Goal: Information Seeking & Learning: Check status

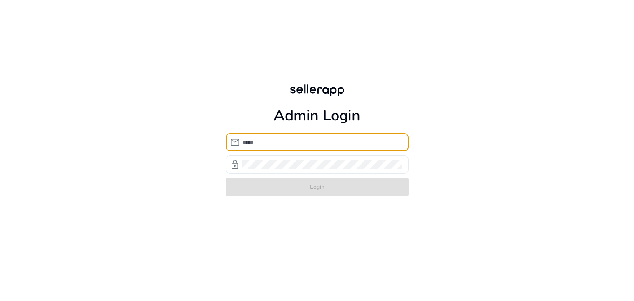
type input "**********"
click at [234, 166] on span "lock" at bounding box center [235, 165] width 10 height 10
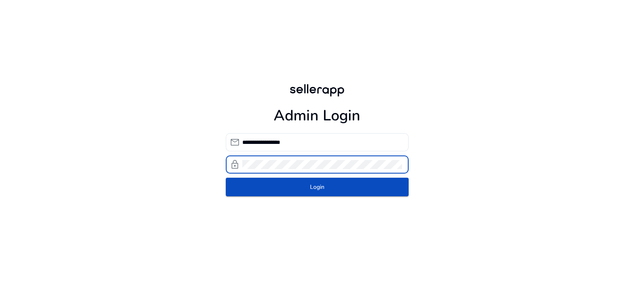
click at [234, 166] on span "lock" at bounding box center [235, 165] width 10 height 10
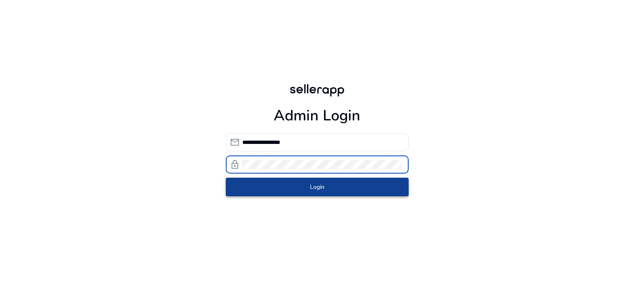
click at [258, 189] on span "submit" at bounding box center [317, 187] width 183 height 20
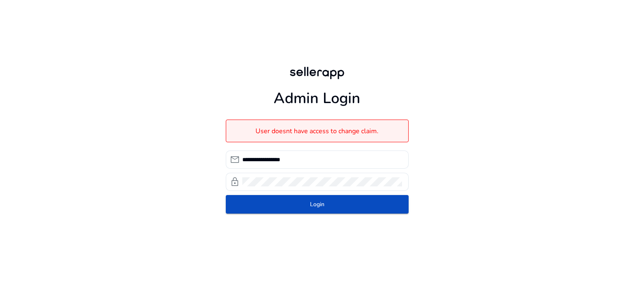
click at [132, 161] on div "**********" at bounding box center [317, 139] width 634 height 279
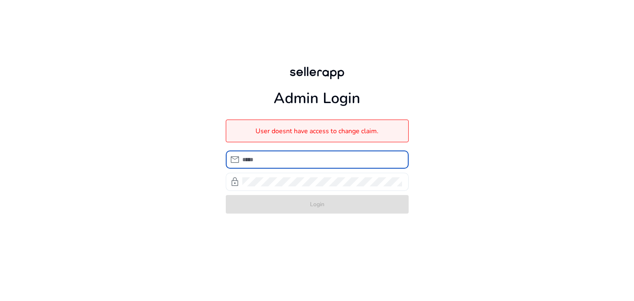
type input "**********"
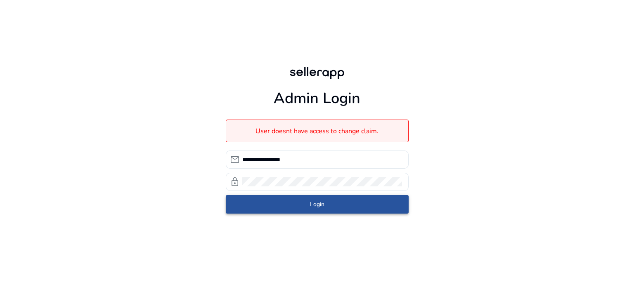
click at [320, 204] on span "Login" at bounding box center [317, 204] width 14 height 9
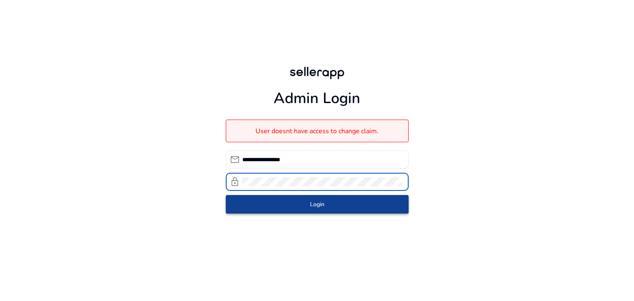
click at [269, 201] on span "submit" at bounding box center [317, 205] width 183 height 20
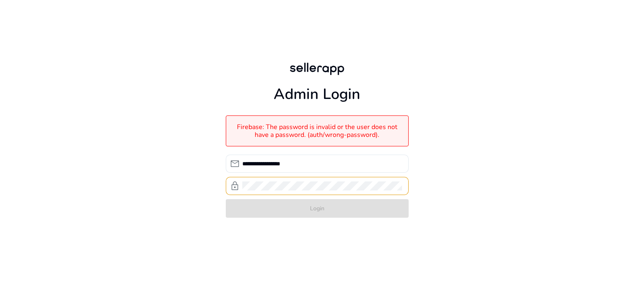
click at [442, 145] on div "**********" at bounding box center [317, 139] width 634 height 279
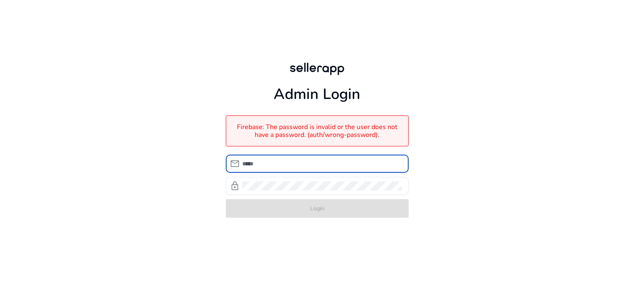
type input "**********"
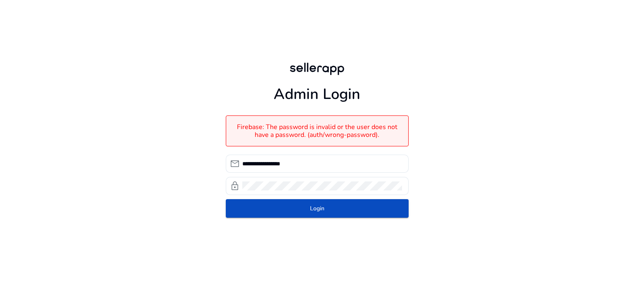
click at [451, 174] on div "**********" at bounding box center [317, 139] width 634 height 279
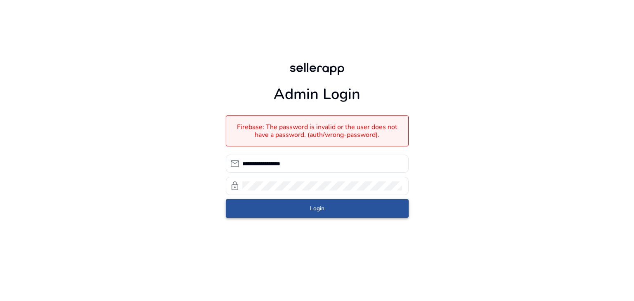
click at [257, 208] on span "submit" at bounding box center [317, 208] width 183 height 20
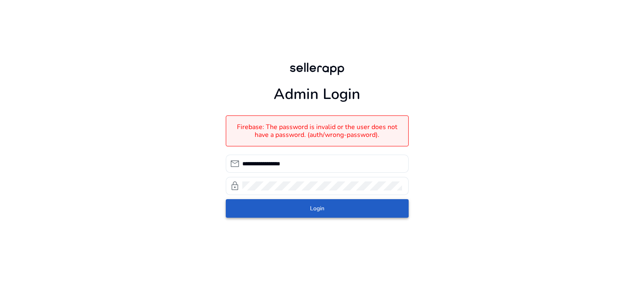
click at [257, 208] on span "submit" at bounding box center [317, 208] width 183 height 20
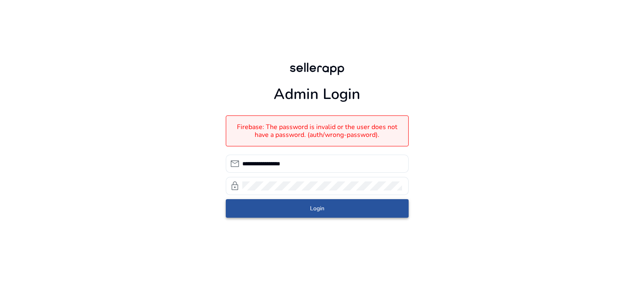
click at [262, 206] on span "submit" at bounding box center [317, 208] width 183 height 20
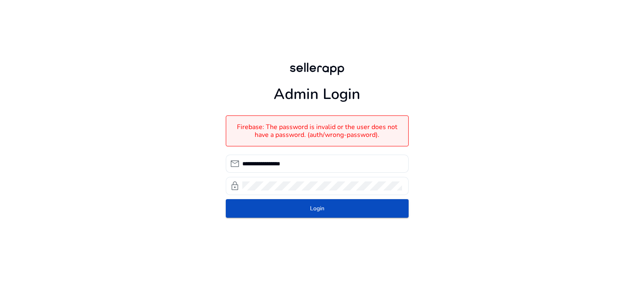
click at [235, 186] on span "lock" at bounding box center [235, 186] width 10 height 10
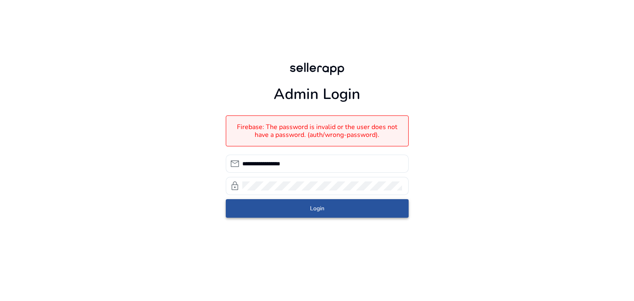
click at [250, 212] on span "submit" at bounding box center [317, 208] width 183 height 20
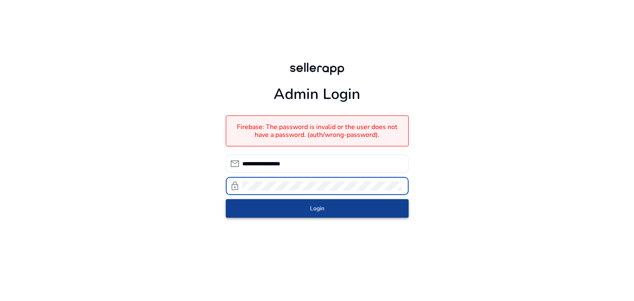
click at [264, 207] on span "submit" at bounding box center [317, 208] width 183 height 20
click at [266, 202] on span "submit" at bounding box center [317, 208] width 183 height 20
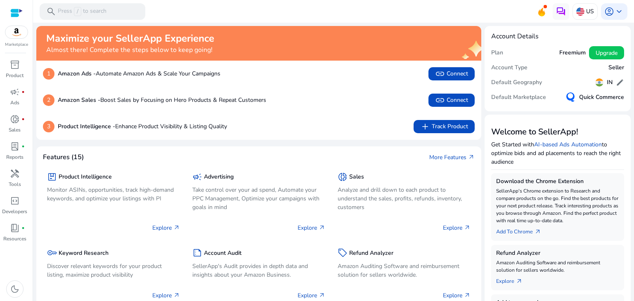
click at [295, 12] on mat-toolbar "search Press / to search US account_circle keyboard_arrow_down" at bounding box center [333, 11] width 601 height 23
click at [16, 12] on div at bounding box center [16, 12] width 12 height 9
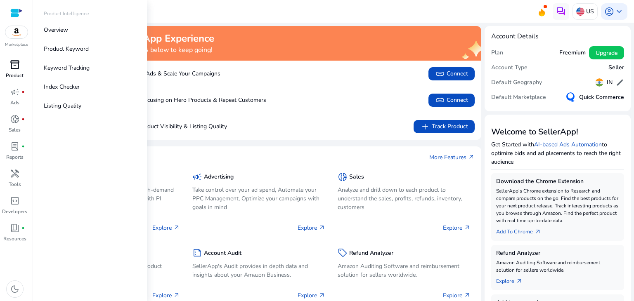
click at [17, 71] on div "inventory_2" at bounding box center [14, 64] width 23 height 13
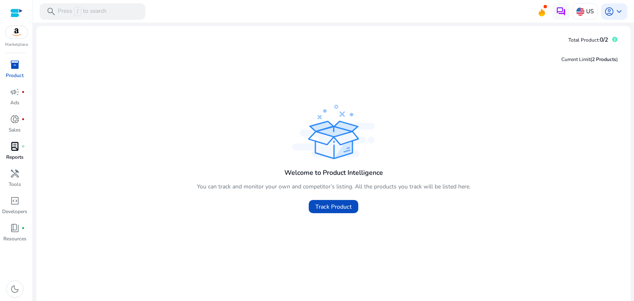
click at [19, 156] on p "Reports" at bounding box center [14, 156] width 17 height 7
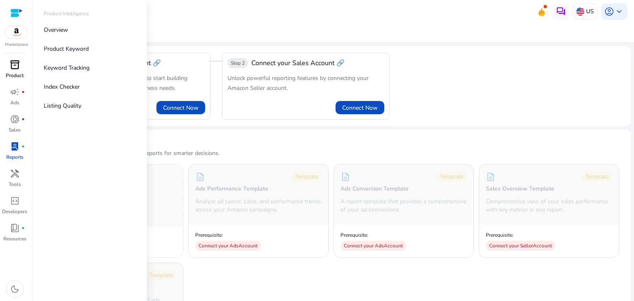
click at [18, 70] on span "inventory_2" at bounding box center [15, 65] width 10 height 10
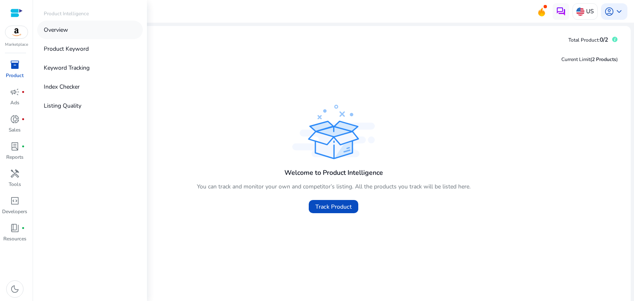
click at [60, 29] on p "Overview" at bounding box center [56, 30] width 24 height 9
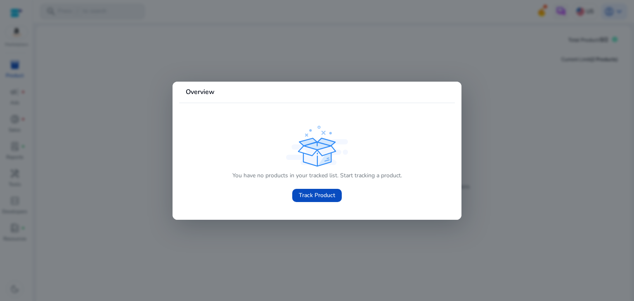
click at [104, 85] on div at bounding box center [317, 150] width 634 height 301
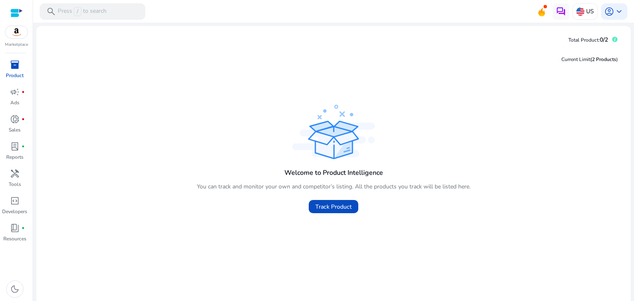
click at [14, 9] on div at bounding box center [16, 12] width 12 height 9
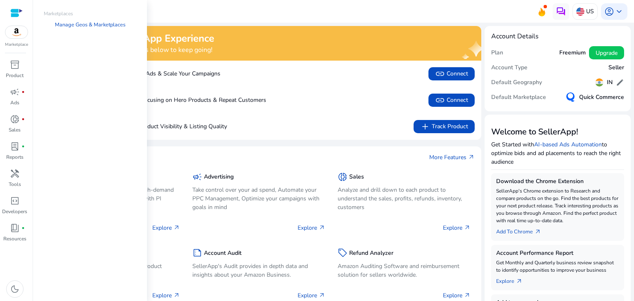
click at [19, 35] on img at bounding box center [16, 32] width 22 height 12
click at [96, 23] on link "Manage Geos & Marketplaces" at bounding box center [90, 24] width 84 height 15
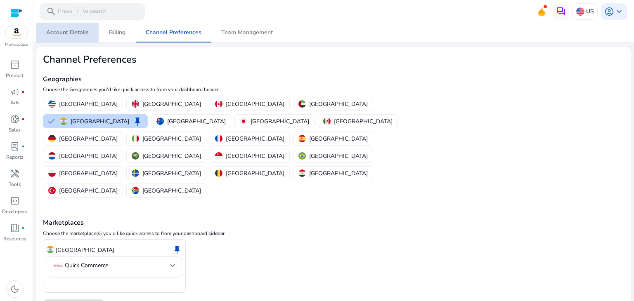
click at [79, 38] on span "Account Details" at bounding box center [67, 33] width 43 height 20
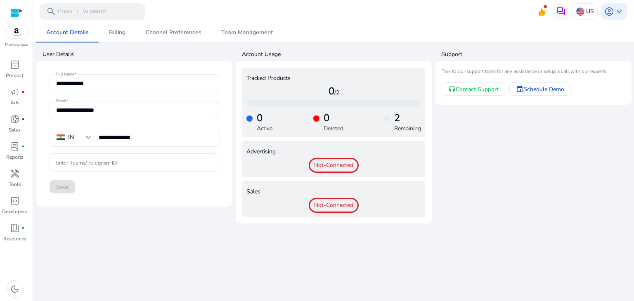
click at [17, 16] on div at bounding box center [16, 12] width 12 height 9
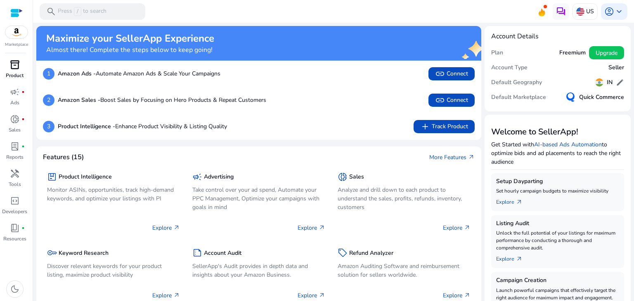
click at [17, 68] on span "inventory_2" at bounding box center [15, 65] width 10 height 10
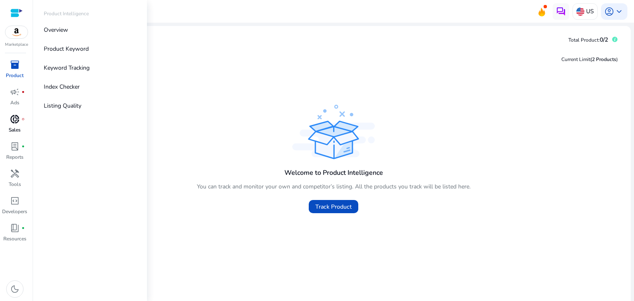
click at [20, 113] on div "donut_small fiber_manual_record" at bounding box center [14, 119] width 23 height 13
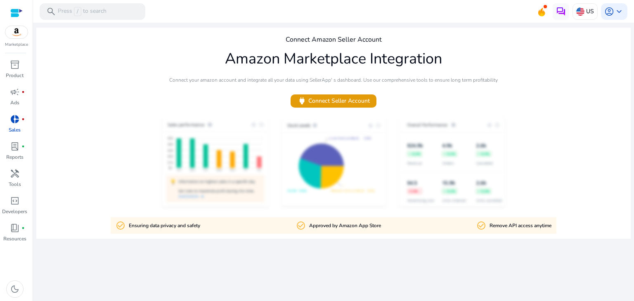
click at [16, 32] on img at bounding box center [16, 32] width 22 height 12
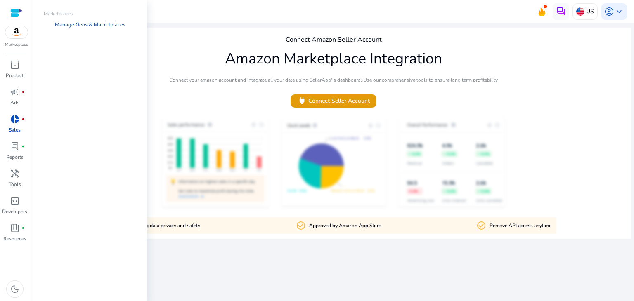
click at [75, 25] on link "Manage Geos & Marketplaces" at bounding box center [90, 24] width 84 height 15
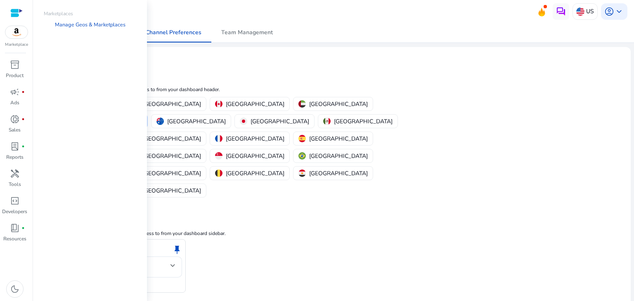
click at [20, 33] on img at bounding box center [16, 32] width 22 height 12
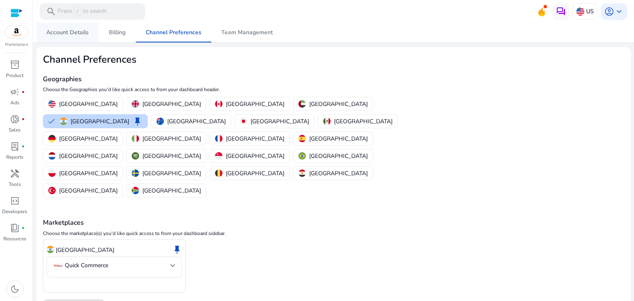
click at [80, 33] on span "Account Details" at bounding box center [67, 33] width 43 height 6
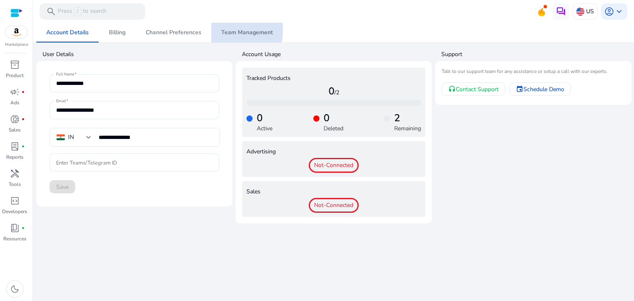
click at [237, 30] on span "Team Management" at bounding box center [247, 33] width 52 height 6
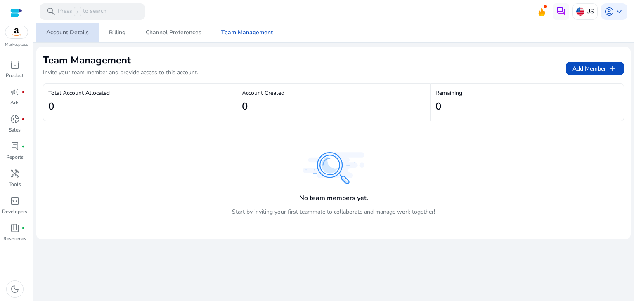
click at [71, 32] on span "Account Details" at bounding box center [67, 33] width 43 height 6
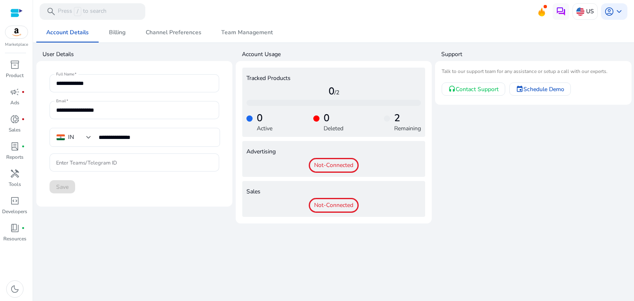
click at [18, 33] on img at bounding box center [16, 32] width 22 height 12
click at [162, 20] on mat-toolbar "search Press / to search US account_circle keyboard_arrow_down" at bounding box center [333, 11] width 601 height 23
click at [118, 37] on span "Billing" at bounding box center [117, 33] width 17 height 20
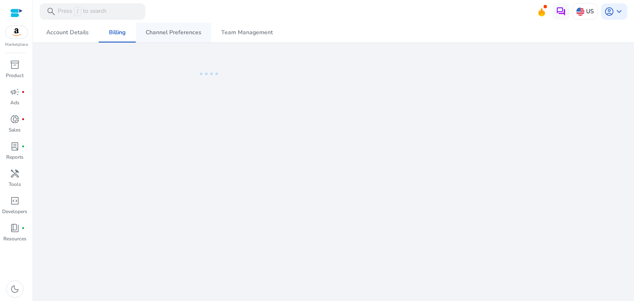
click at [146, 36] on span "Channel Preferences" at bounding box center [174, 33] width 56 height 20
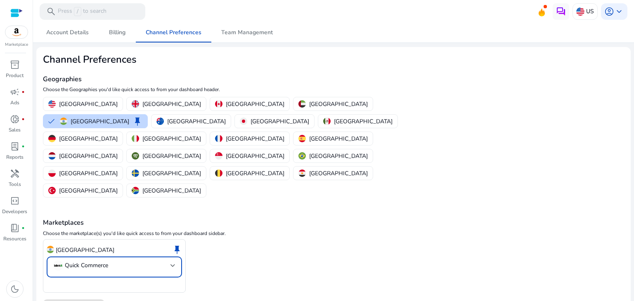
click at [117, 261] on mat-select "Quick Commerce" at bounding box center [114, 267] width 122 height 13
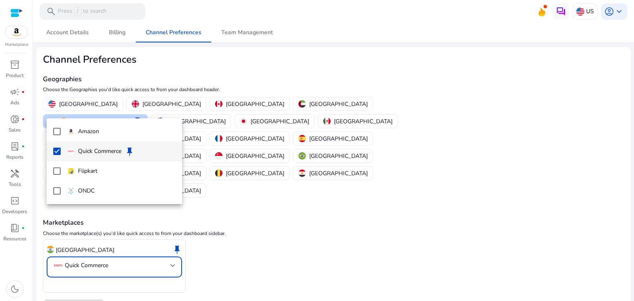
click at [56, 152] on mat-pseudo-checkbox at bounding box center [56, 151] width 7 height 7
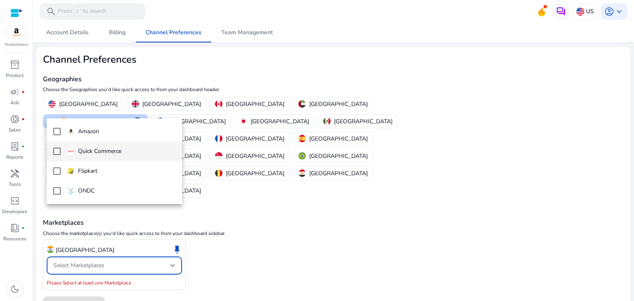
click at [56, 152] on mat-pseudo-checkbox at bounding box center [56, 151] width 7 height 7
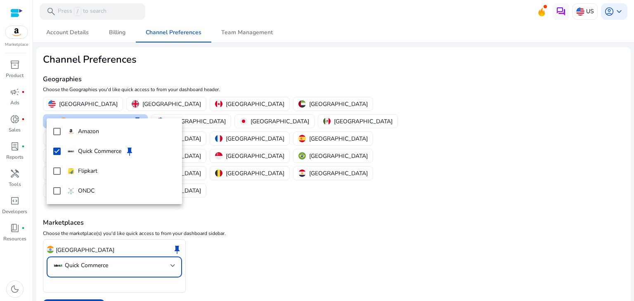
click at [249, 234] on div at bounding box center [317, 150] width 634 height 301
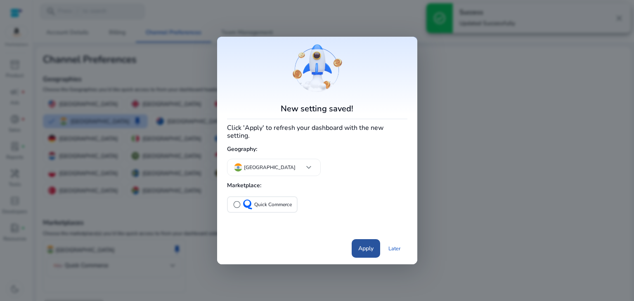
click at [361, 245] on span "Apply" at bounding box center [365, 248] width 15 height 9
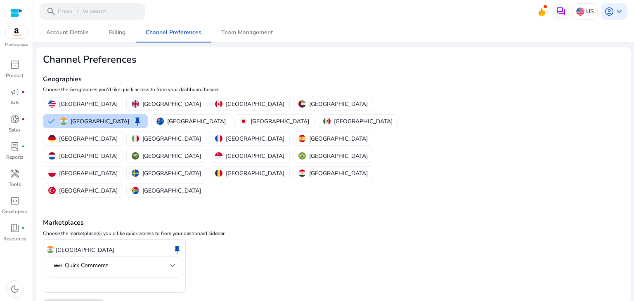
click at [21, 32] on img at bounding box center [16, 32] width 22 height 12
click at [180, 59] on h2 "Channel Preferences" at bounding box center [236, 60] width 387 height 12
click at [15, 32] on img at bounding box center [16, 32] width 22 height 12
click at [7, 38] on div "Marketplace" at bounding box center [16, 24] width 33 height 48
click at [17, 35] on img at bounding box center [16, 32] width 22 height 12
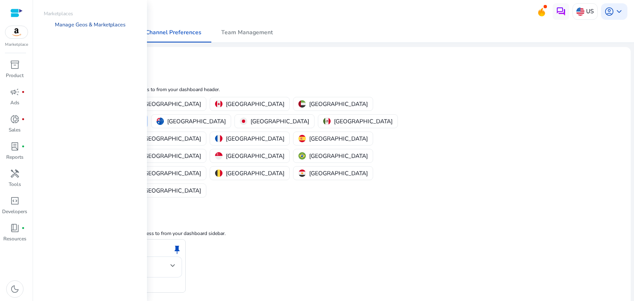
click at [86, 23] on link "Manage Geos & Marketplaces" at bounding box center [90, 24] width 84 height 15
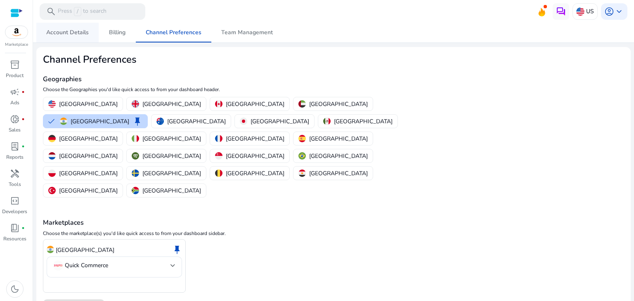
click at [76, 33] on span "Account Details" at bounding box center [67, 33] width 43 height 6
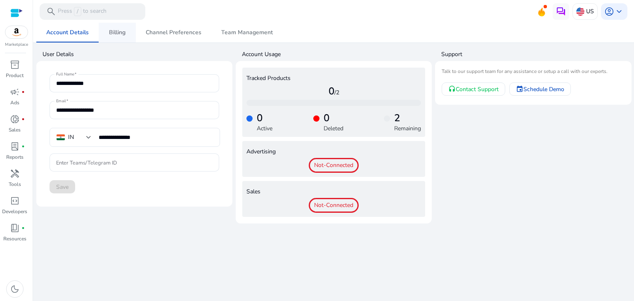
click at [122, 33] on span "Billing" at bounding box center [117, 33] width 17 height 6
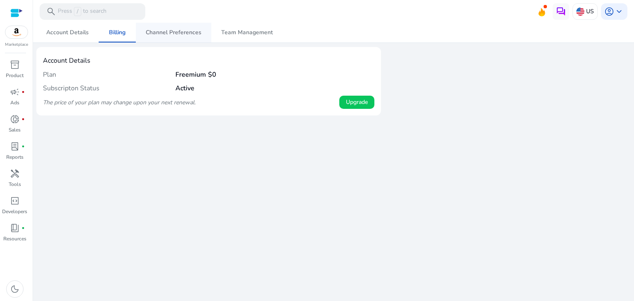
click at [147, 32] on span "Channel Preferences" at bounding box center [174, 33] width 56 height 6
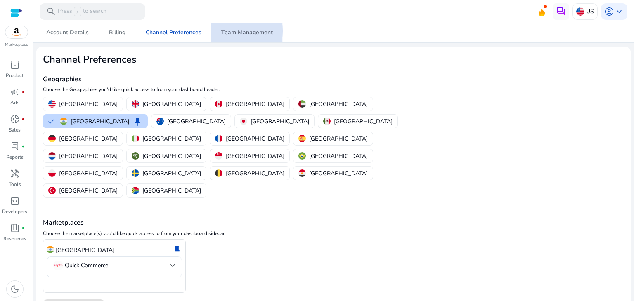
click at [227, 31] on span "Team Management" at bounding box center [247, 33] width 52 height 6
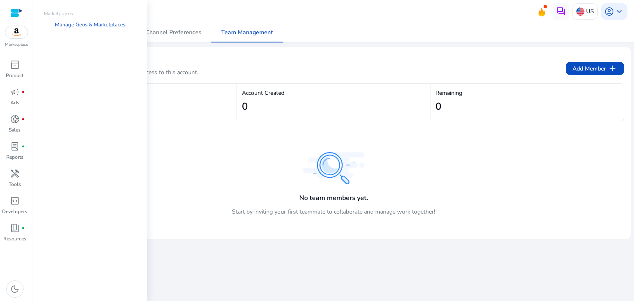
click at [21, 34] on img at bounding box center [16, 32] width 22 height 12
click at [68, 27] on link "Manage Geos & Marketplaces" at bounding box center [90, 24] width 84 height 15
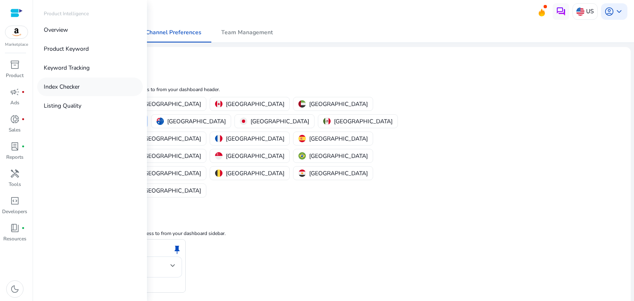
click at [60, 83] on p "Index Checker" at bounding box center [62, 87] width 36 height 9
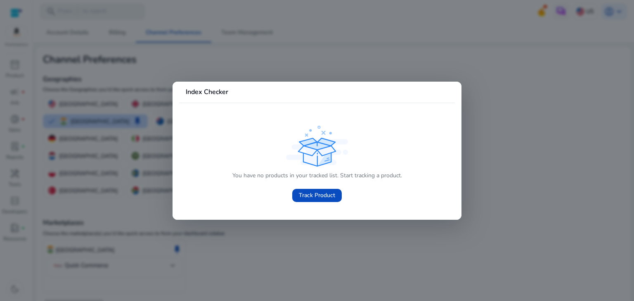
click at [239, 61] on div at bounding box center [317, 150] width 634 height 301
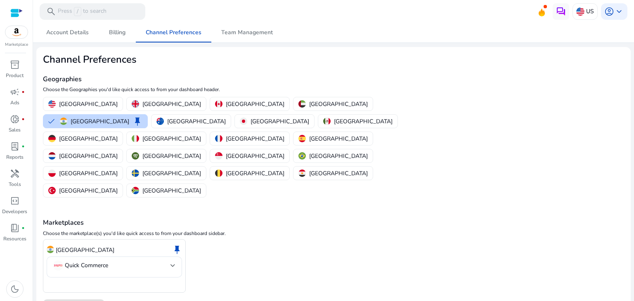
click at [13, 32] on img at bounding box center [16, 32] width 22 height 12
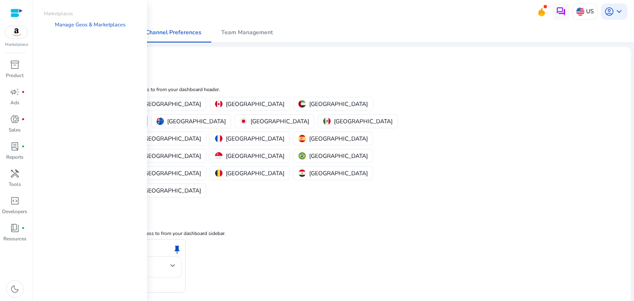
click at [18, 33] on img at bounding box center [16, 32] width 22 height 12
click at [78, 25] on link "Manage Geos & Marketplaces" at bounding box center [90, 24] width 84 height 15
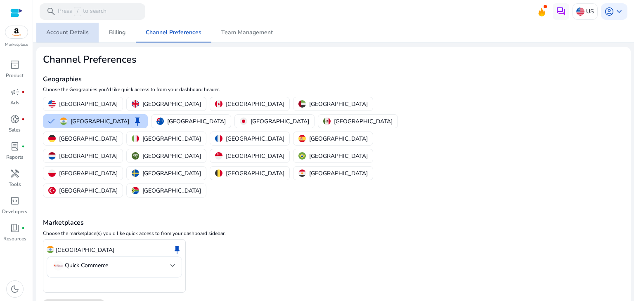
click at [69, 30] on span "Account Details" at bounding box center [67, 33] width 43 height 6
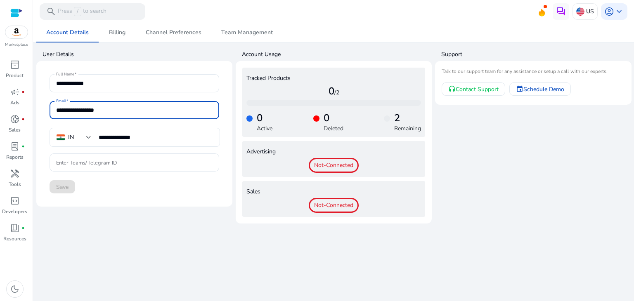
click at [86, 107] on input "**********" at bounding box center [134, 110] width 156 height 9
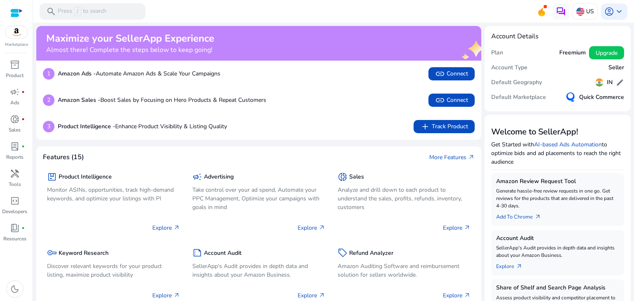
click at [17, 35] on img at bounding box center [16, 32] width 22 height 12
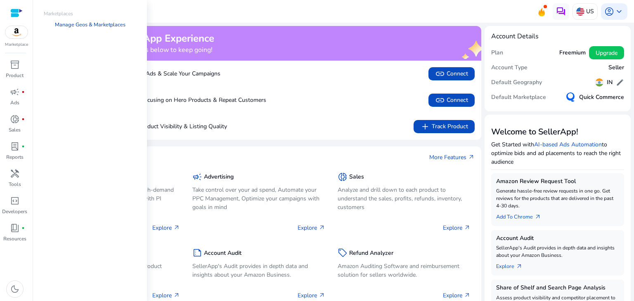
click at [88, 24] on link "Manage Geos & Marketplaces" at bounding box center [90, 24] width 84 height 15
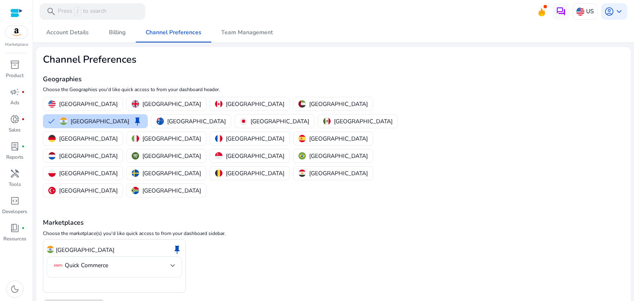
click at [14, 30] on img at bounding box center [16, 32] width 22 height 12
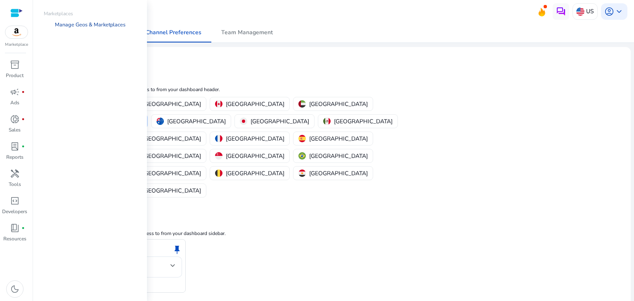
click at [78, 22] on link "Manage Geos & Marketplaces" at bounding box center [90, 24] width 84 height 15
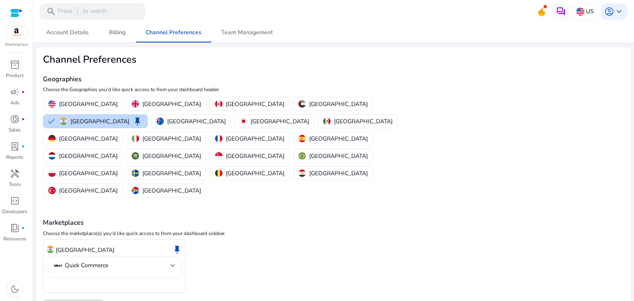
click at [168, 261] on mat-select-trigger "Quick Commerce" at bounding box center [111, 266] width 117 height 10
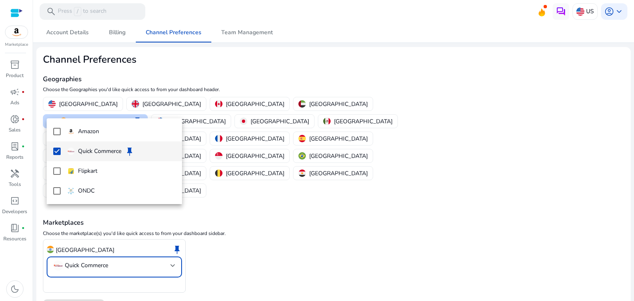
click at [59, 150] on mat-pseudo-checkbox at bounding box center [56, 151] width 7 height 7
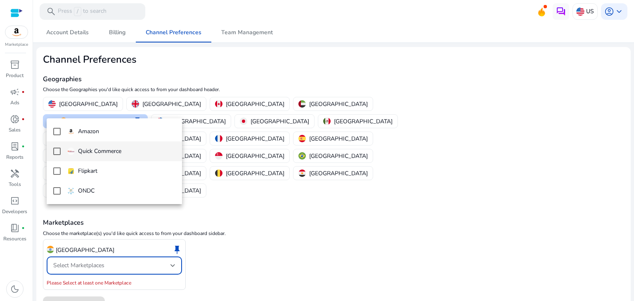
click at [59, 150] on mat-pseudo-checkbox at bounding box center [56, 151] width 7 height 7
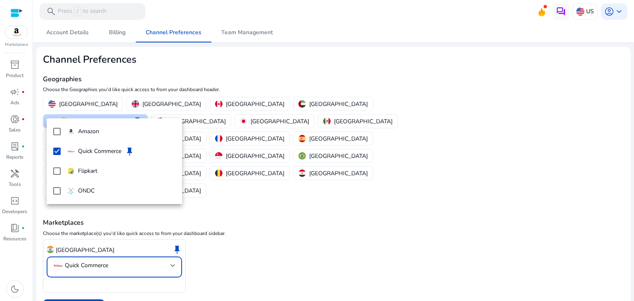
click at [160, 282] on div at bounding box center [317, 150] width 634 height 301
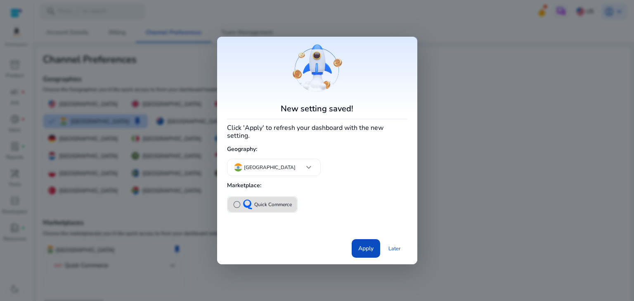
click at [236, 201] on span "radio_button_unchecked" at bounding box center [237, 205] width 8 height 8
click at [363, 245] on span "Apply" at bounding box center [365, 248] width 15 height 9
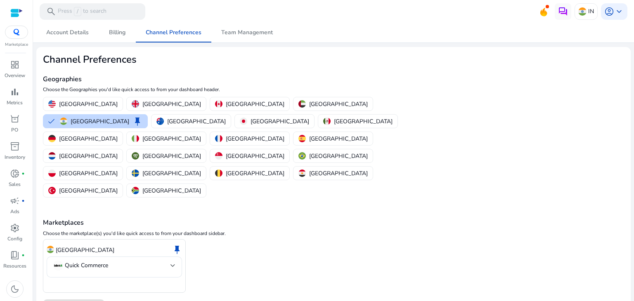
click at [19, 36] on div at bounding box center [16, 32] width 23 height 13
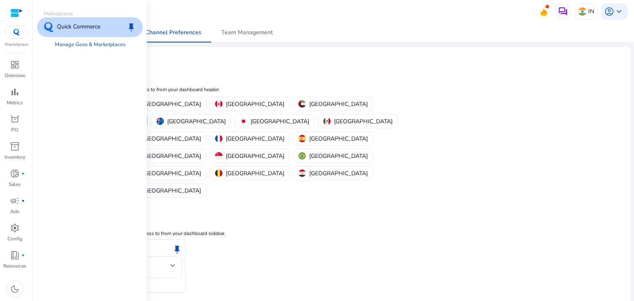
click at [92, 28] on p "Quick Commerce" at bounding box center [78, 27] width 43 height 10
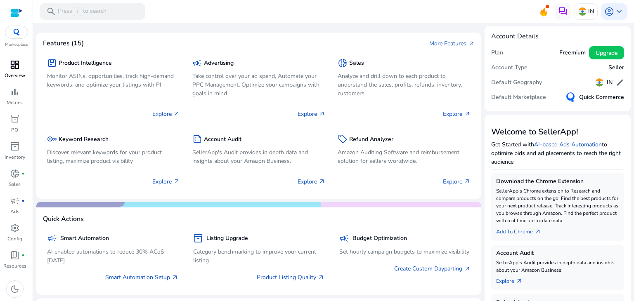
click at [17, 68] on span "dashboard" at bounding box center [15, 65] width 10 height 10
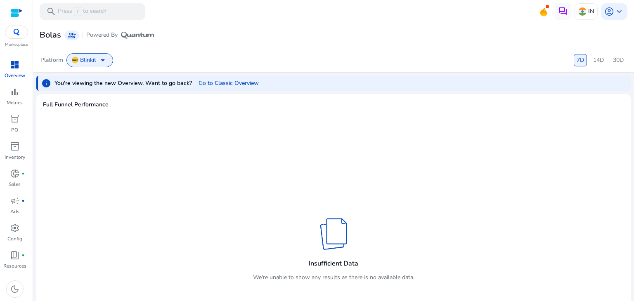
click at [102, 59] on span "arrow_drop_down" at bounding box center [103, 60] width 10 height 10
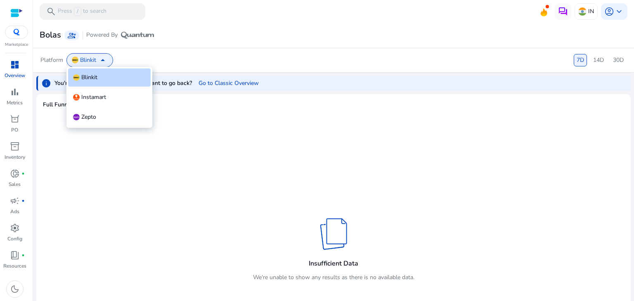
click at [142, 62] on div at bounding box center [317, 150] width 634 height 301
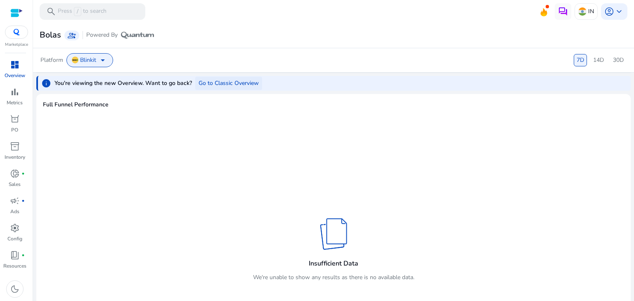
click at [218, 82] on span "Go to Classic Overview" at bounding box center [228, 83] width 60 height 9
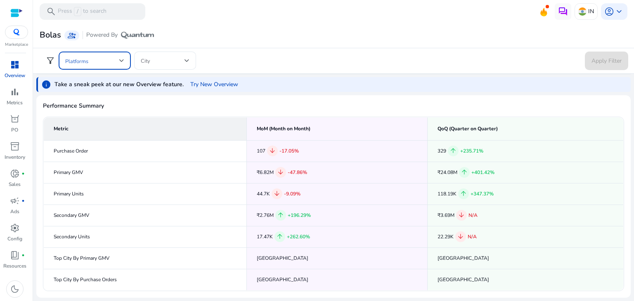
click at [99, 61] on span at bounding box center [92, 60] width 54 height 9
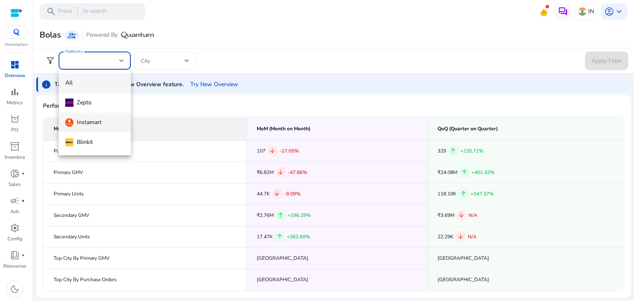
click at [84, 124] on div "Instamart" at bounding box center [83, 122] width 36 height 9
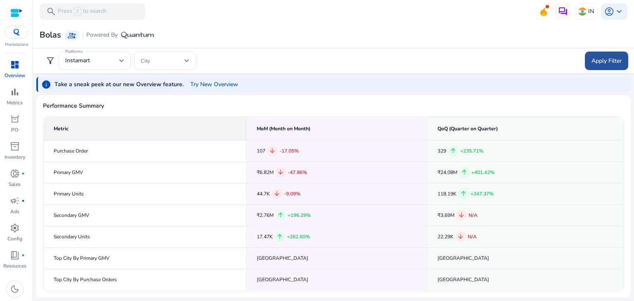
click at [601, 65] on span at bounding box center [606, 61] width 43 height 20
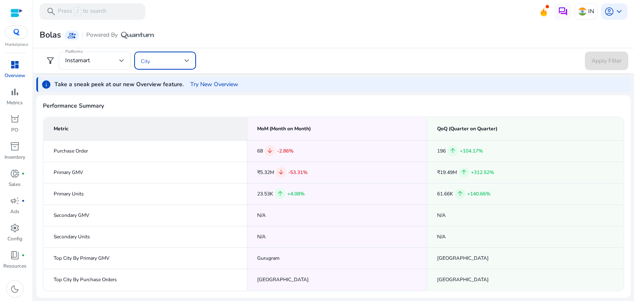
click at [180, 63] on span at bounding box center [163, 60] width 44 height 9
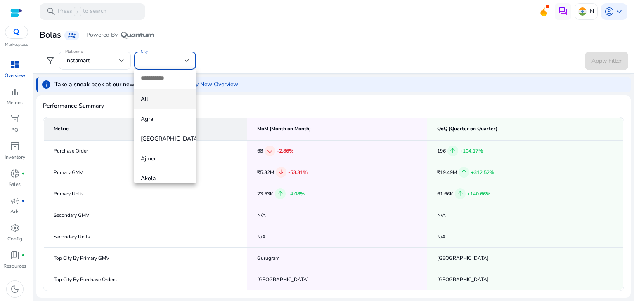
click at [255, 60] on div at bounding box center [317, 150] width 634 height 301
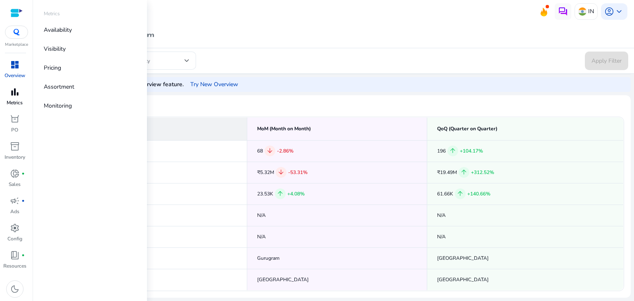
click at [15, 99] on p "Metrics" at bounding box center [15, 102] width 16 height 7
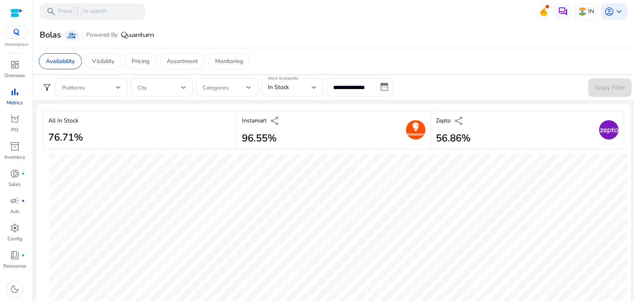
click at [203, 30] on div "Bolas group_add Powered By" at bounding box center [333, 35] width 594 height 15
click at [14, 128] on p "PO" at bounding box center [14, 129] width 7 height 7
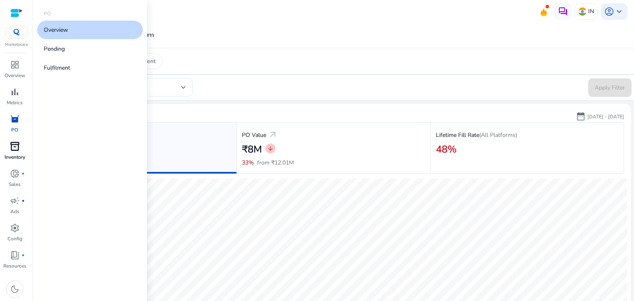
click at [16, 155] on p "Inventory" at bounding box center [15, 156] width 21 height 7
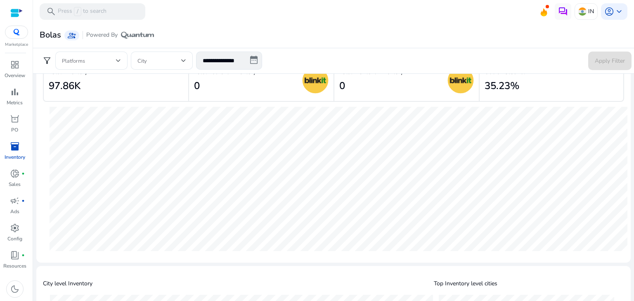
scroll to position [30, 0]
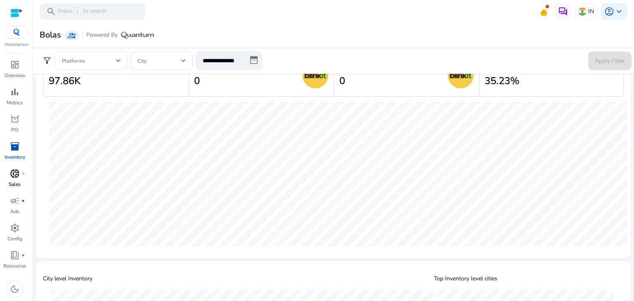
click at [17, 175] on span "donut_small" at bounding box center [15, 174] width 10 height 10
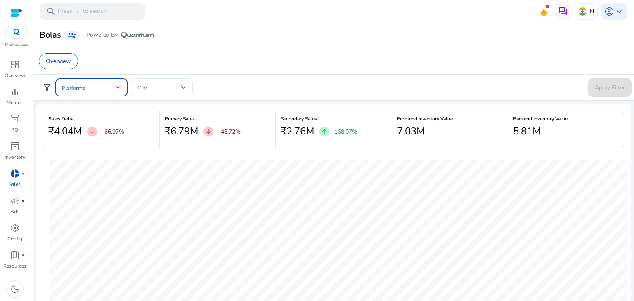
click at [113, 90] on span at bounding box center [89, 87] width 54 height 9
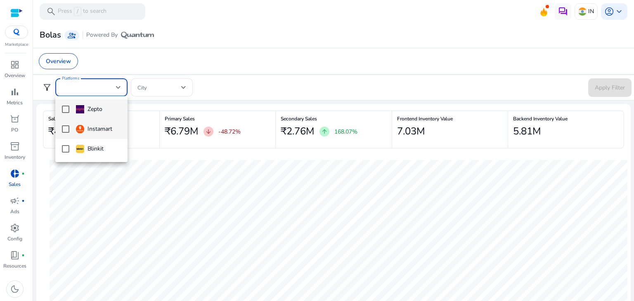
click at [66, 129] on mat-pseudo-checkbox at bounding box center [65, 128] width 7 height 7
click at [332, 88] on div at bounding box center [317, 150] width 634 height 301
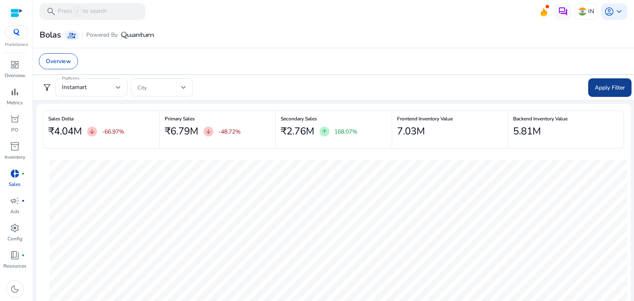
click at [599, 85] on span "Apply Filter" at bounding box center [610, 87] width 30 height 9
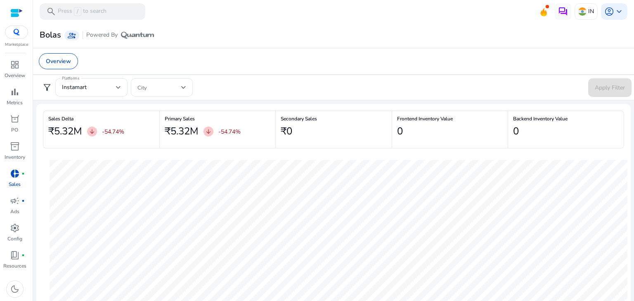
click at [250, 66] on app-sa-custom-tab "Overview" at bounding box center [333, 61] width 589 height 16
click at [608, 12] on span "account_circle" at bounding box center [609, 12] width 10 height 10
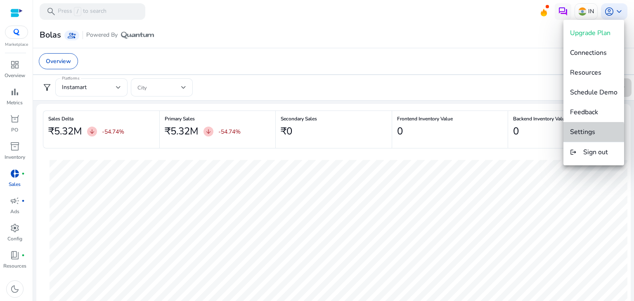
click at [593, 133] on span "Settings" at bounding box center [582, 132] width 25 height 9
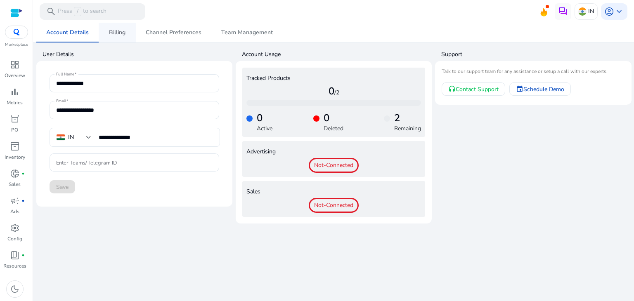
click at [119, 33] on span "Billing" at bounding box center [117, 33] width 17 height 6
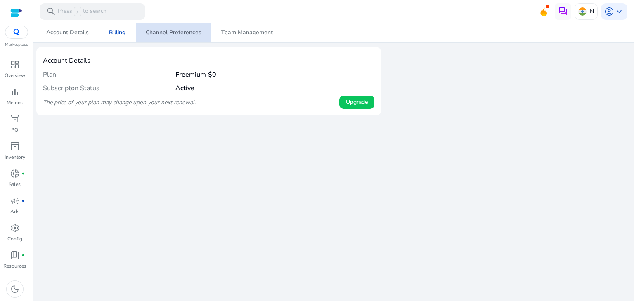
click at [187, 34] on span "Channel Preferences" at bounding box center [174, 33] width 56 height 6
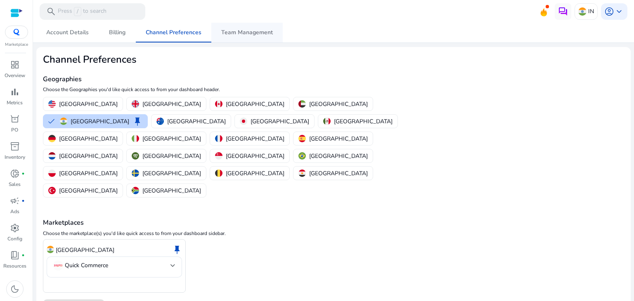
click at [248, 35] on span "Team Management" at bounding box center [247, 33] width 52 height 6
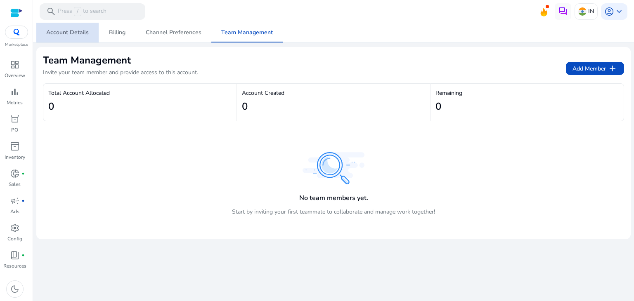
click at [71, 30] on span "Account Details" at bounding box center [67, 33] width 43 height 6
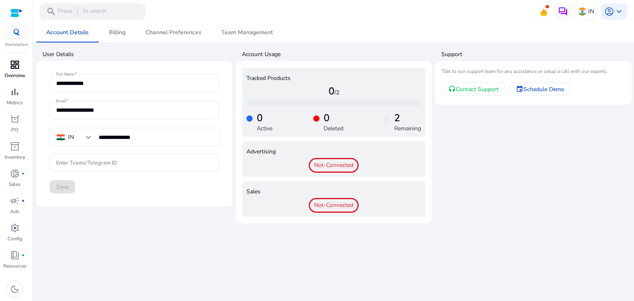
click at [15, 65] on span "dashboard" at bounding box center [15, 65] width 10 height 10
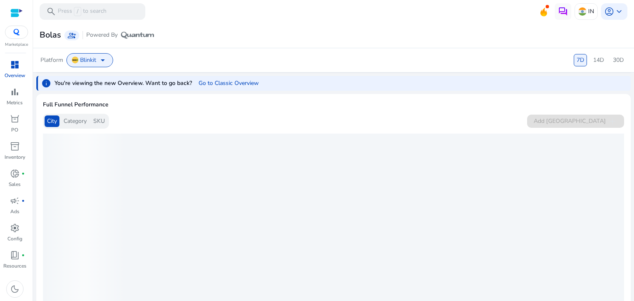
click at [16, 33] on img at bounding box center [16, 32] width 15 height 7
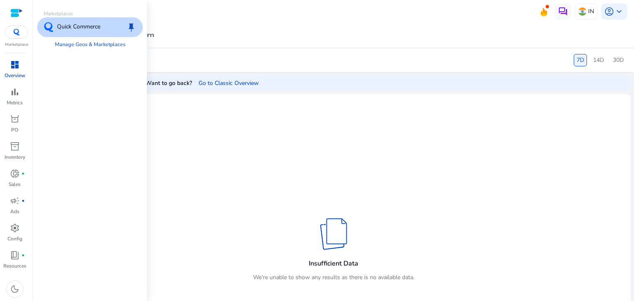
click at [92, 28] on p "Quick Commerce" at bounding box center [78, 27] width 43 height 10
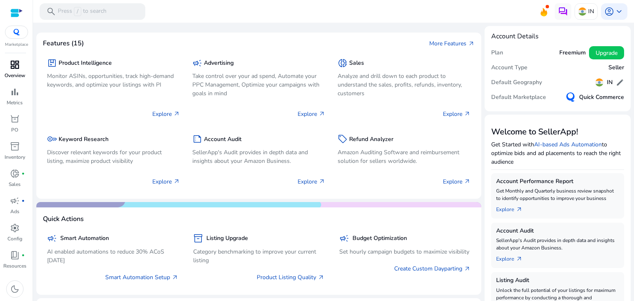
click at [14, 66] on span "dashboard" at bounding box center [15, 65] width 10 height 10
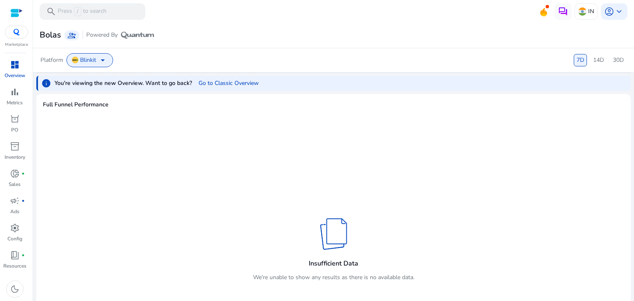
click at [98, 60] on span "arrow_drop_down" at bounding box center [103, 60] width 10 height 10
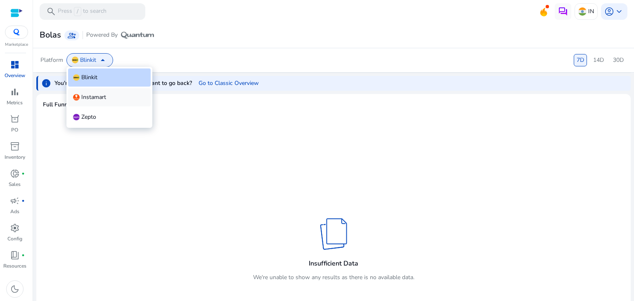
click at [90, 96] on span "Instamart" at bounding box center [93, 97] width 25 height 8
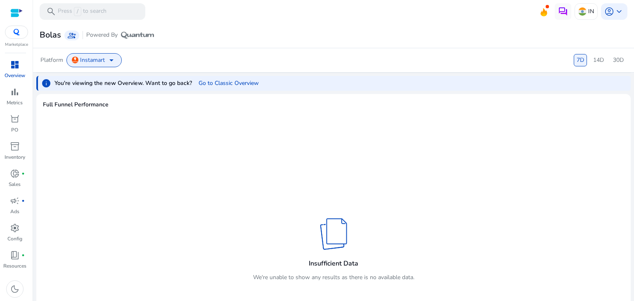
click at [337, 53] on div "Platform Instamart arrow_drop_down 7D 14D 30D" at bounding box center [333, 60] width 586 height 14
click at [18, 68] on span "dashboard" at bounding box center [15, 65] width 10 height 10
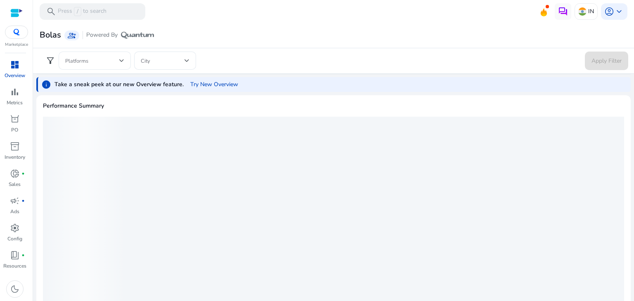
click at [94, 66] on div at bounding box center [94, 61] width 59 height 18
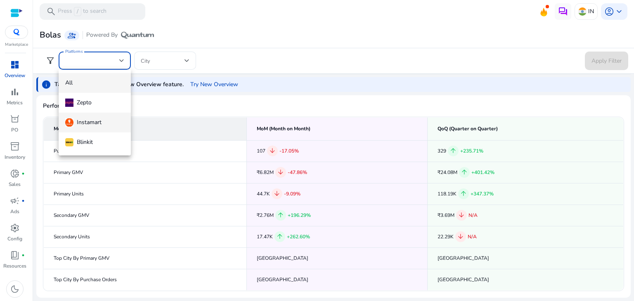
click at [85, 119] on div "Instamart" at bounding box center [83, 122] width 36 height 9
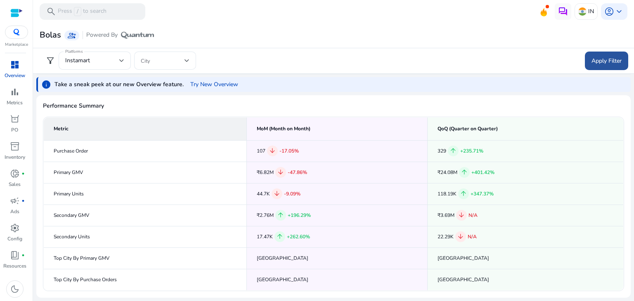
click at [606, 57] on span "Apply Filter" at bounding box center [606, 61] width 30 height 9
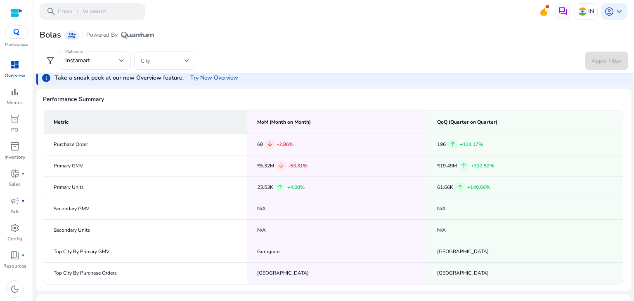
scroll to position [7, 0]
click at [50, 64] on span "filter_alt" at bounding box center [50, 61] width 10 height 10
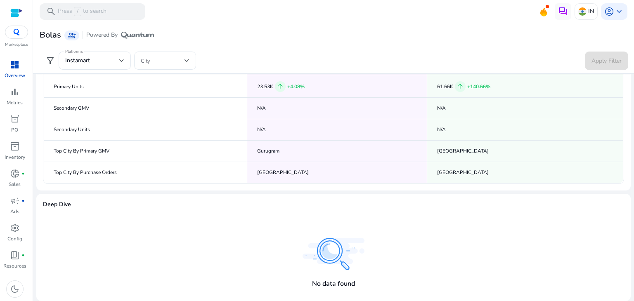
scroll to position [0, 0]
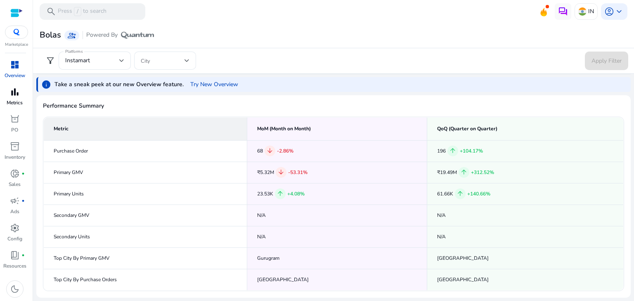
click at [16, 97] on span "bar_chart" at bounding box center [15, 92] width 10 height 10
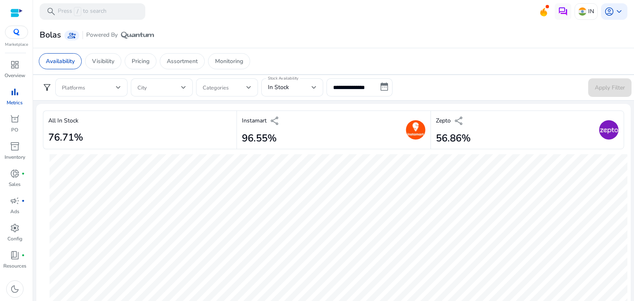
click at [602, 136] on img at bounding box center [609, 130] width 20 height 20
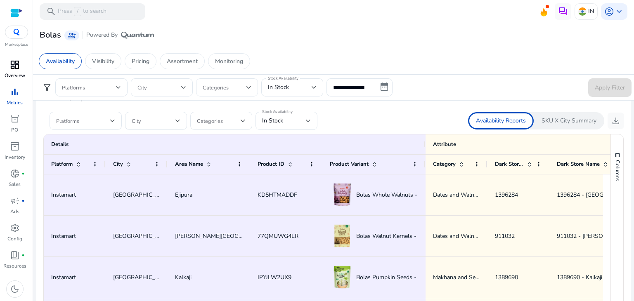
click at [17, 64] on span "dashboard" at bounding box center [15, 65] width 10 height 10
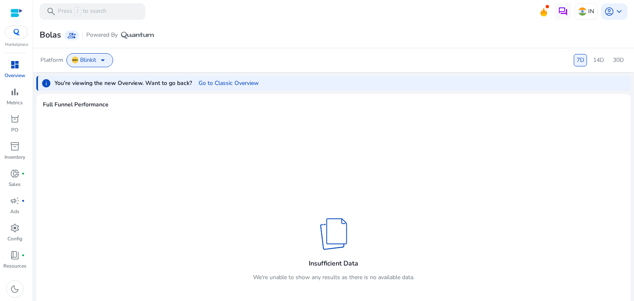
click at [14, 66] on span "dashboard" at bounding box center [15, 65] width 10 height 10
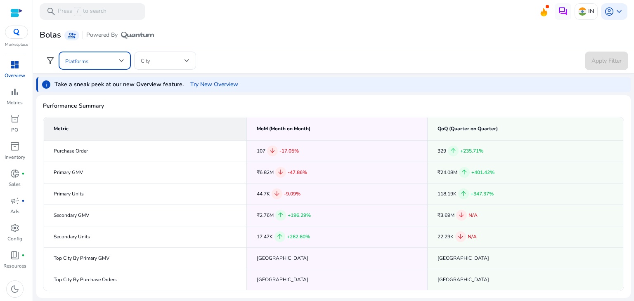
click at [105, 61] on span at bounding box center [92, 60] width 54 height 9
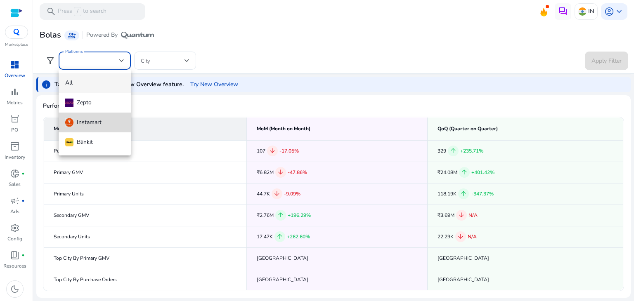
click at [91, 120] on div "Instamart" at bounding box center [83, 122] width 36 height 9
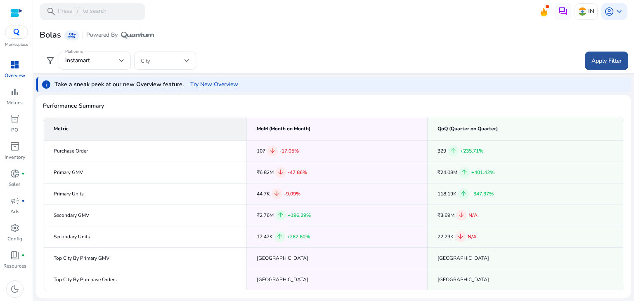
click at [601, 64] on span "Apply Filter" at bounding box center [606, 61] width 30 height 9
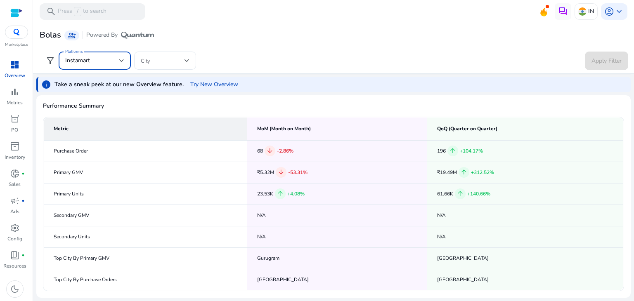
click at [117, 64] on div "Instamart" at bounding box center [92, 60] width 54 height 9
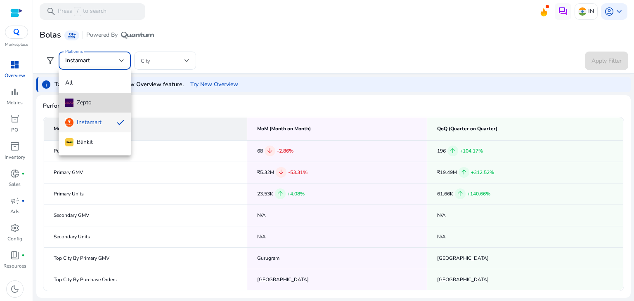
click at [104, 104] on span "Zepto" at bounding box center [94, 102] width 59 height 9
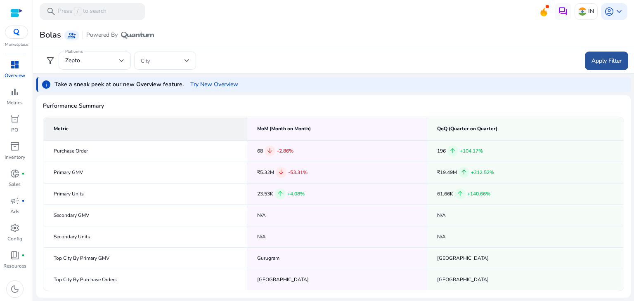
click at [608, 64] on span "Apply Filter" at bounding box center [606, 61] width 30 height 9
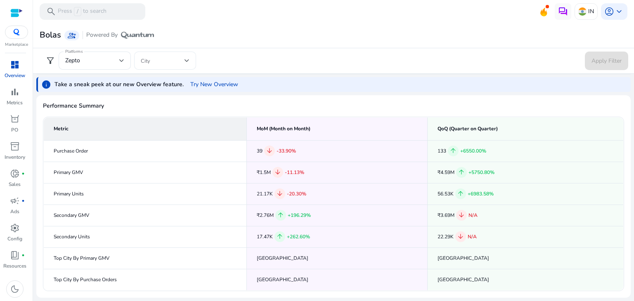
click at [168, 61] on span at bounding box center [163, 60] width 44 height 9
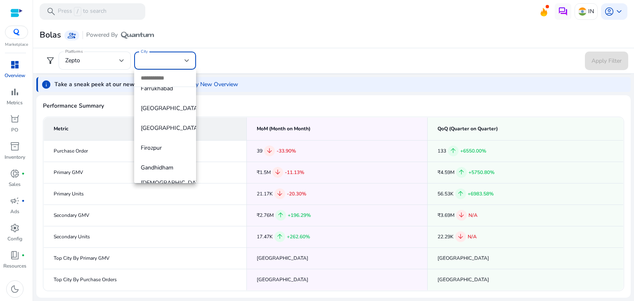
scroll to position [1184, 0]
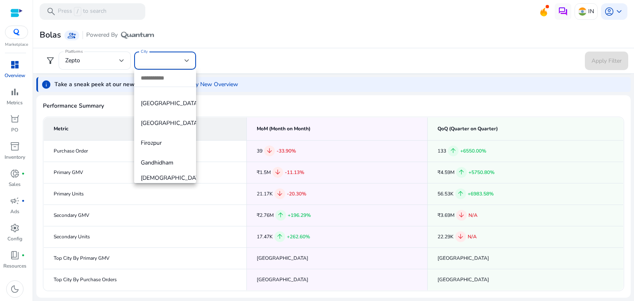
click at [153, 58] on div at bounding box center [317, 150] width 634 height 301
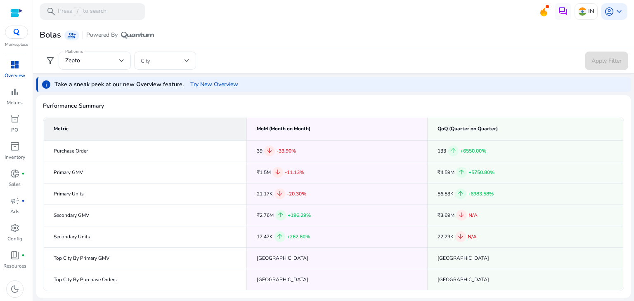
click at [177, 66] on div at bounding box center [165, 61] width 49 height 18
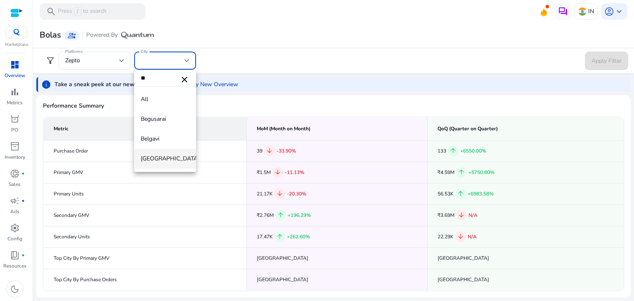
type input "**"
click at [167, 161] on span "[GEOGRAPHIC_DATA]" at bounding box center [165, 158] width 49 height 9
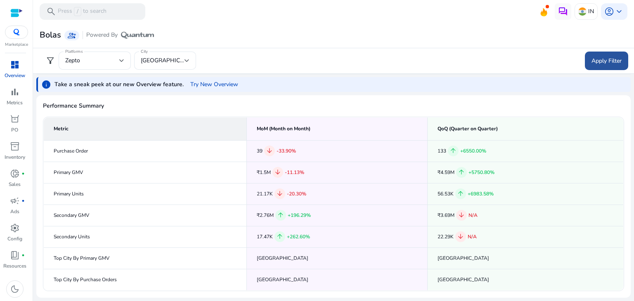
click at [606, 57] on span "Apply Filter" at bounding box center [606, 61] width 30 height 9
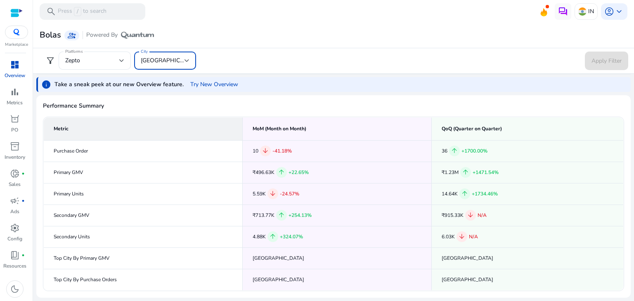
click at [180, 60] on div "[GEOGRAPHIC_DATA]" at bounding box center [163, 60] width 44 height 9
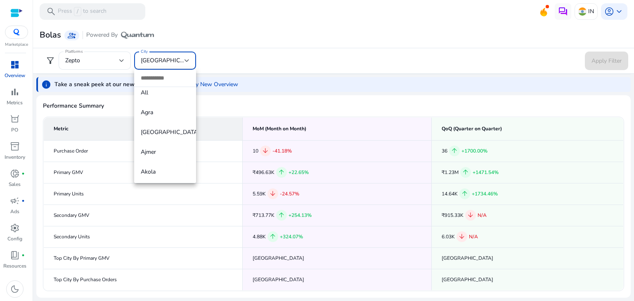
scroll to position [0, 0]
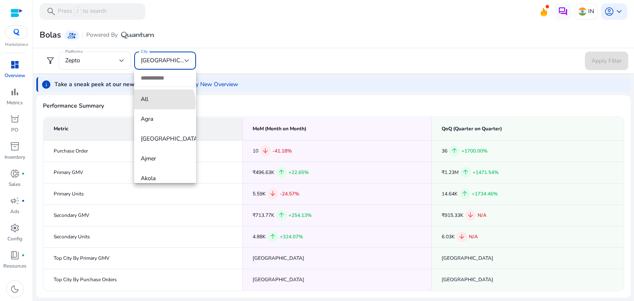
click at [158, 103] on span "All" at bounding box center [165, 99] width 49 height 9
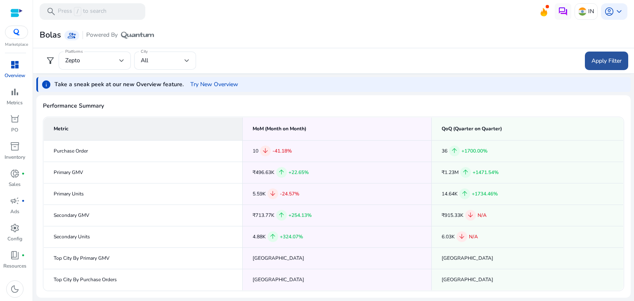
click at [600, 60] on span "Apply Filter" at bounding box center [606, 61] width 30 height 9
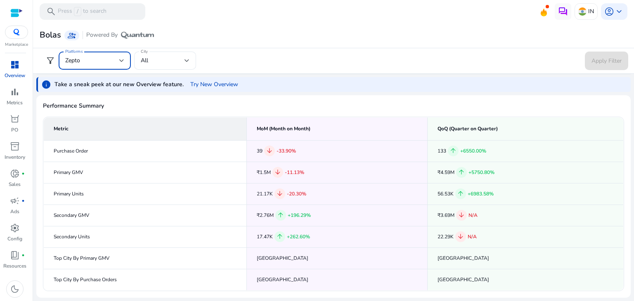
click at [99, 61] on div "Zepto" at bounding box center [92, 60] width 54 height 9
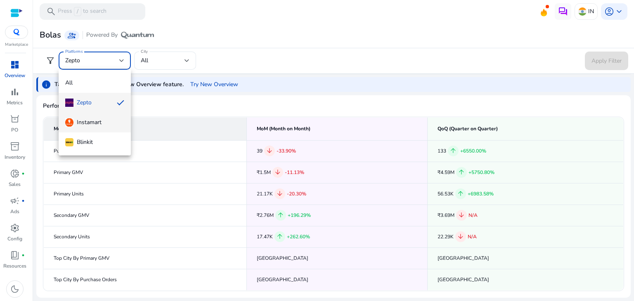
click at [81, 124] on div "Instamart" at bounding box center [83, 122] width 36 height 9
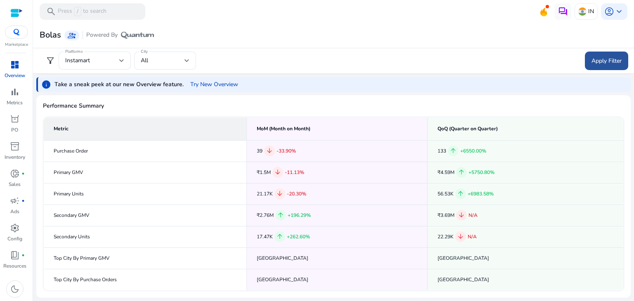
click at [602, 61] on span "Apply Filter" at bounding box center [606, 61] width 30 height 9
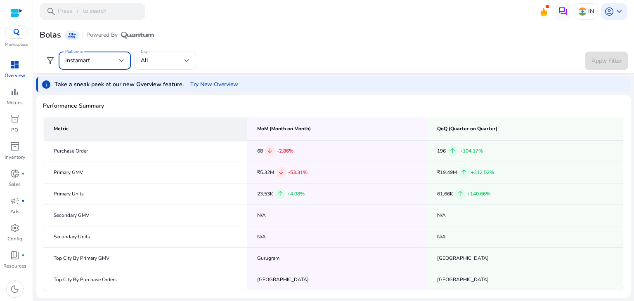
click at [108, 65] on div "Instamart" at bounding box center [92, 60] width 54 height 9
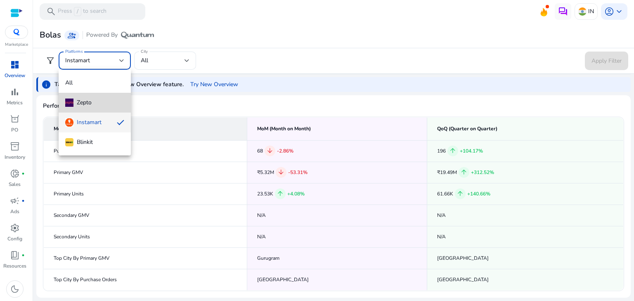
click at [85, 107] on mat-option "Zepto" at bounding box center [95, 103] width 72 height 20
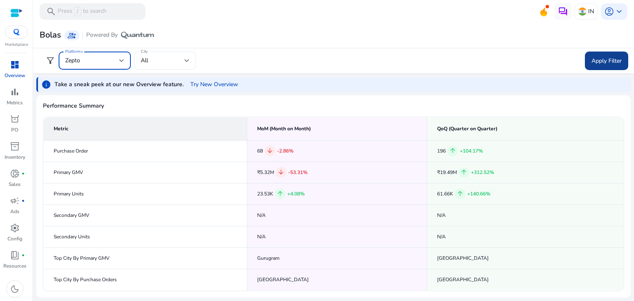
click at [598, 66] on span at bounding box center [606, 61] width 43 height 20
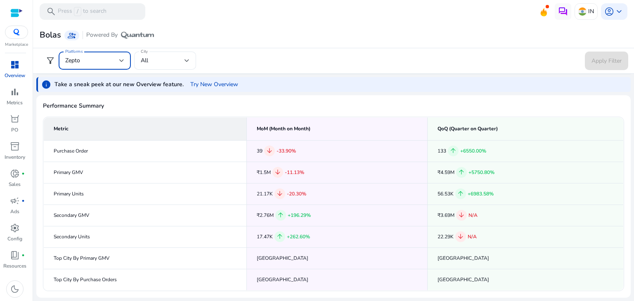
click at [111, 65] on div "Zepto" at bounding box center [94, 61] width 59 height 10
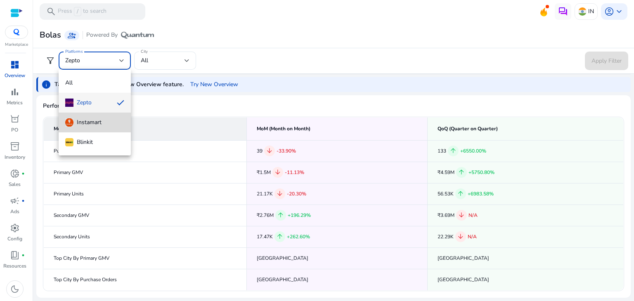
click at [92, 124] on div "Instamart" at bounding box center [83, 122] width 36 height 9
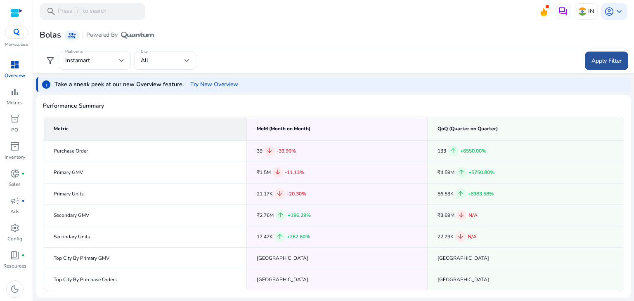
click at [607, 60] on span "Apply Filter" at bounding box center [606, 61] width 30 height 9
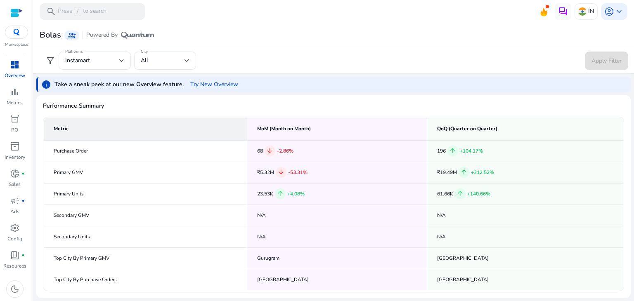
click at [268, 64] on form "filter_alt Platforms Instamart City All Apply Filter" at bounding box center [333, 61] width 589 height 19
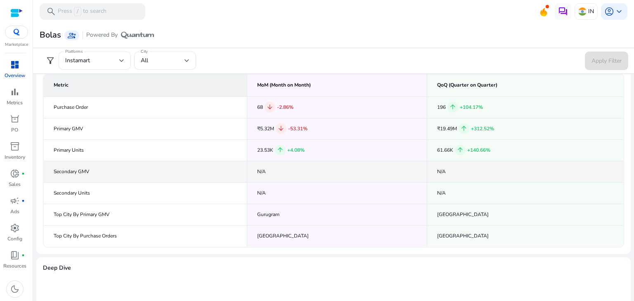
scroll to position [44, 0]
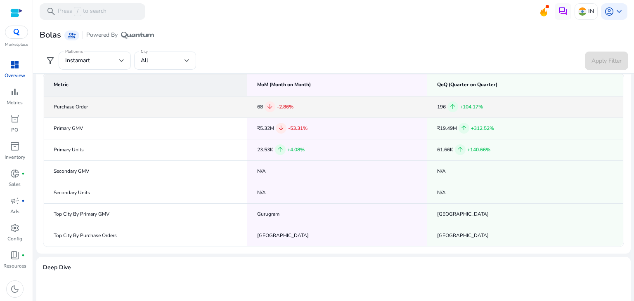
click at [315, 106] on div "68 arrow_downward -2.86%" at bounding box center [337, 107] width 160 height 11
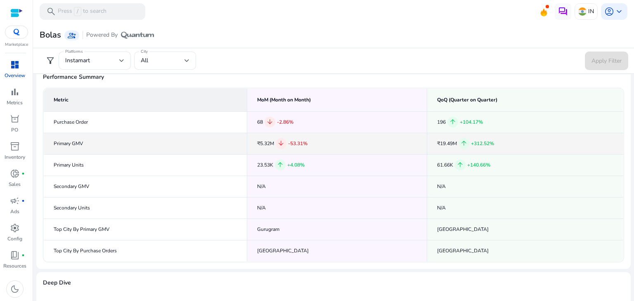
scroll to position [27, 0]
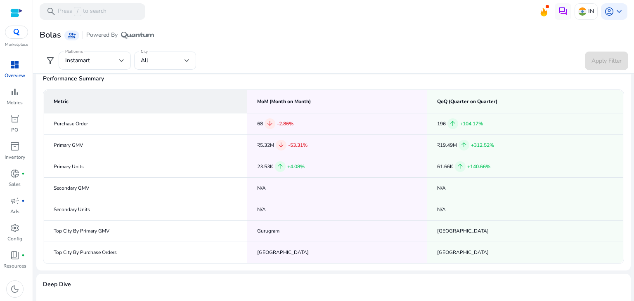
click at [290, 52] on form "filter_alt Platforms Instamart City All Apply Filter" at bounding box center [333, 61] width 589 height 19
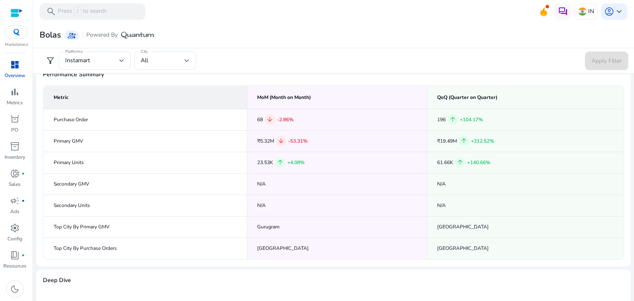
scroll to position [0, 0]
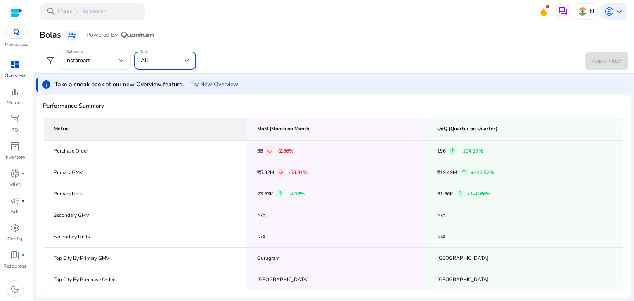
click at [185, 64] on div at bounding box center [186, 61] width 5 height 10
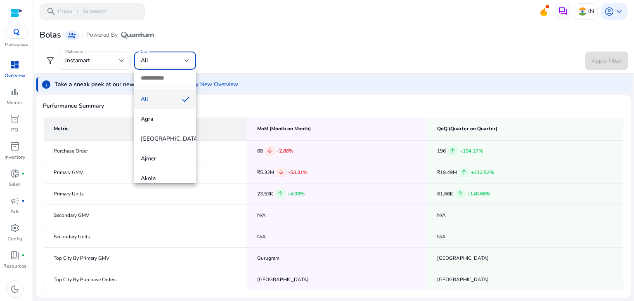
click at [185, 64] on div at bounding box center [317, 150] width 634 height 301
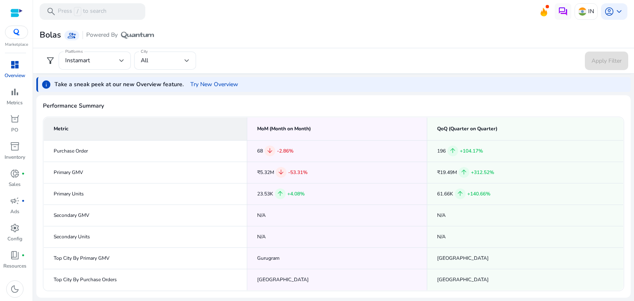
click at [244, 62] on form "filter_alt Platforms Instamart City All Apply Filter" at bounding box center [333, 61] width 589 height 19
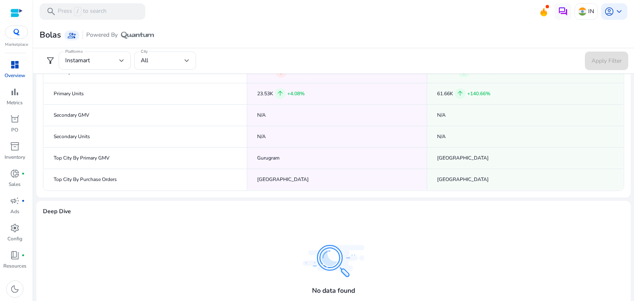
scroll to position [107, 0]
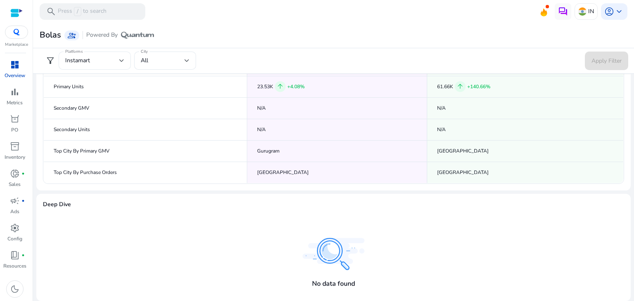
click at [120, 60] on div at bounding box center [121, 60] width 5 height 3
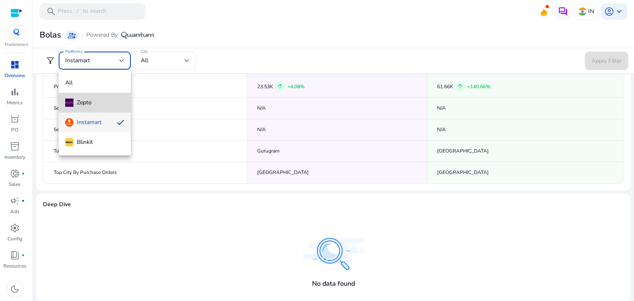
click at [112, 99] on span "Zepto" at bounding box center [94, 102] width 59 height 9
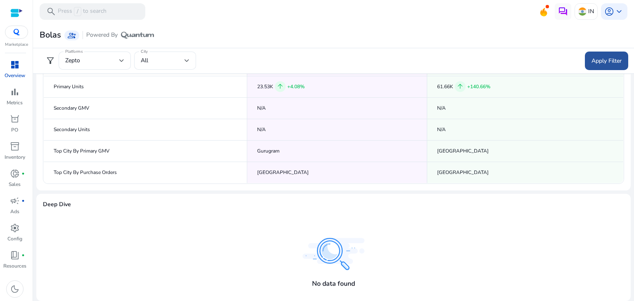
click at [591, 64] on span "Apply Filter" at bounding box center [606, 61] width 30 height 9
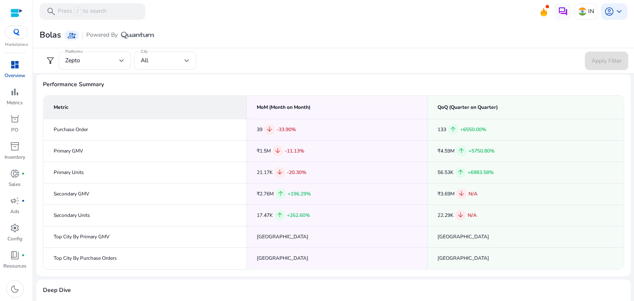
scroll to position [22, 0]
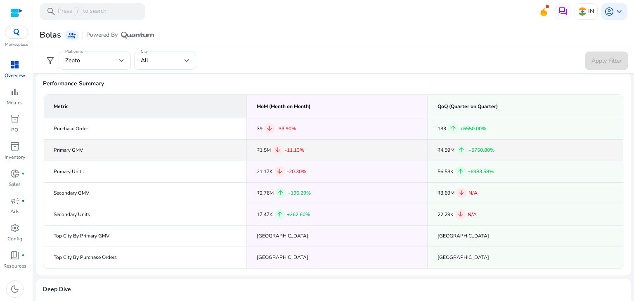
drag, startPoint x: 258, startPoint y: 150, endPoint x: 269, endPoint y: 150, distance: 11.1
click at [269, 150] on div "₹1.5M arrow_downward -11.13%" at bounding box center [337, 150] width 161 height 11
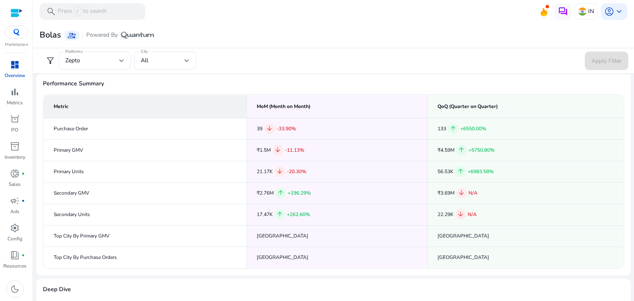
click at [228, 50] on div "filter_alt Platforms [GEOGRAPHIC_DATA] All Apply Filter" at bounding box center [333, 61] width 602 height 26
click at [119, 61] on div at bounding box center [121, 60] width 5 height 3
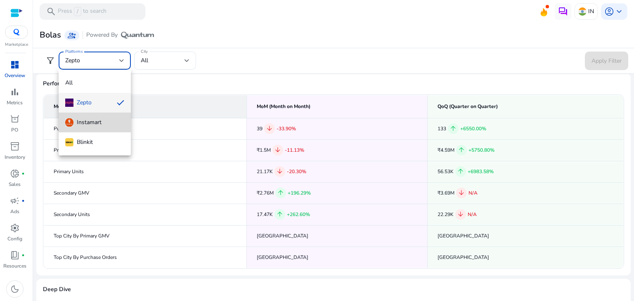
click at [94, 124] on div "Instamart" at bounding box center [83, 122] width 36 height 9
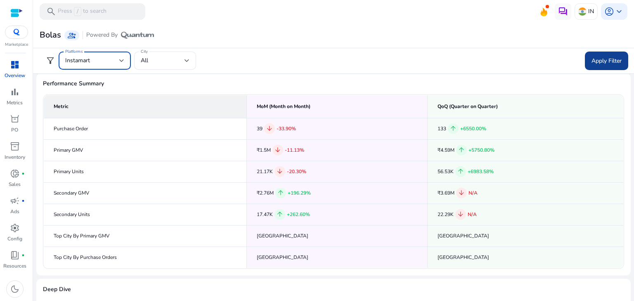
click at [603, 63] on span "Apply Filter" at bounding box center [606, 61] width 30 height 9
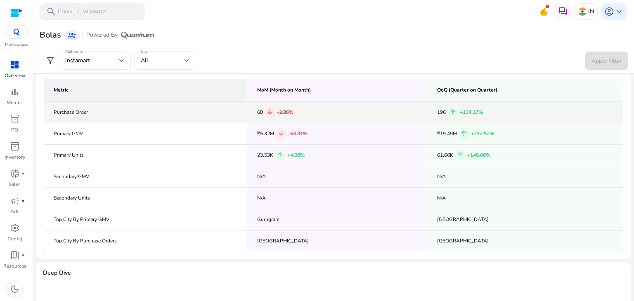
scroll to position [38, 0]
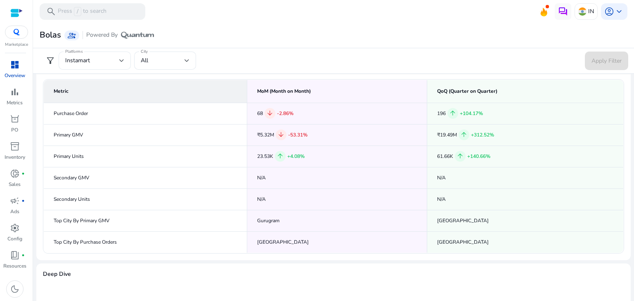
click at [117, 66] on div "Instamart" at bounding box center [94, 61] width 59 height 18
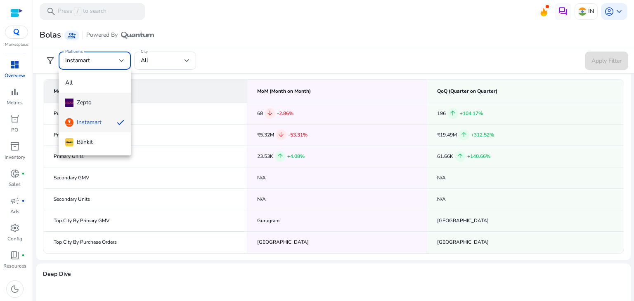
click at [96, 104] on span "Zepto" at bounding box center [94, 102] width 59 height 9
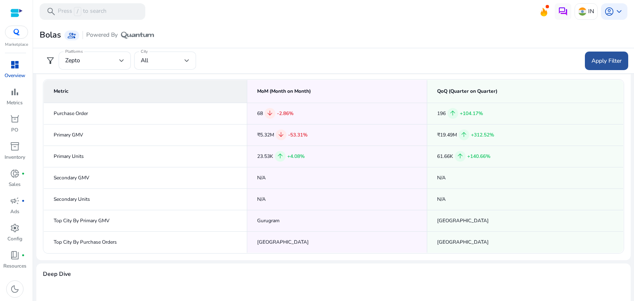
click at [591, 61] on span "Apply Filter" at bounding box center [606, 61] width 30 height 9
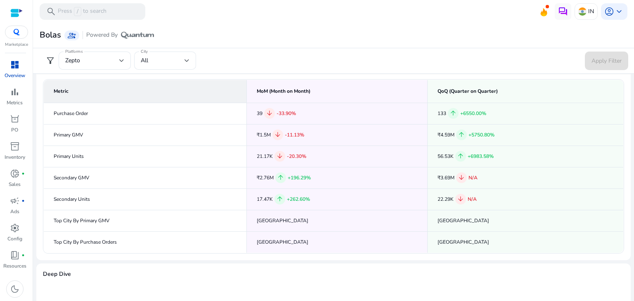
click at [286, 54] on form "filter_alt Platforms [GEOGRAPHIC_DATA] All Apply Filter" at bounding box center [333, 61] width 589 height 19
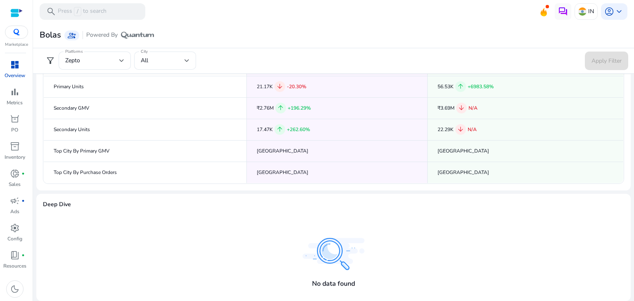
scroll to position [0, 0]
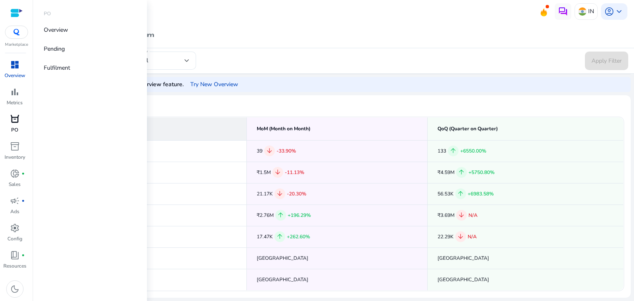
click at [13, 127] on p "PO" at bounding box center [14, 129] width 7 height 7
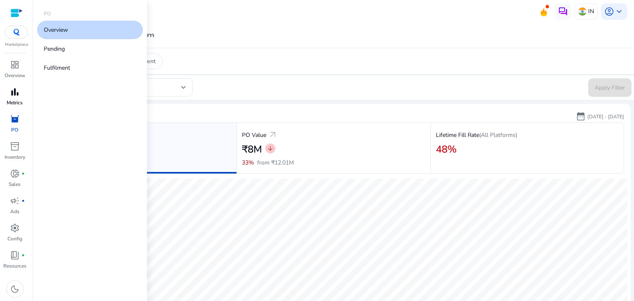
click at [11, 96] on span "bar_chart" at bounding box center [15, 92] width 10 height 10
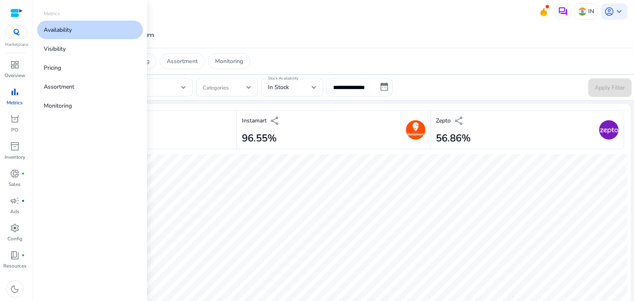
click at [16, 97] on span "bar_chart" at bounding box center [15, 92] width 10 height 10
click at [16, 151] on span "inventory_2" at bounding box center [15, 147] width 10 height 10
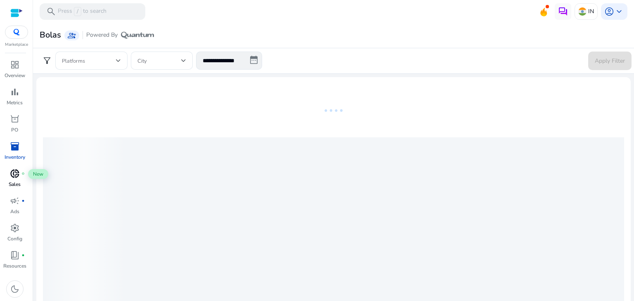
click at [16, 179] on span "donut_small" at bounding box center [15, 174] width 10 height 10
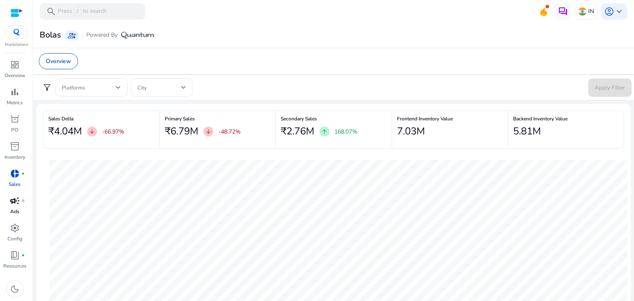
click at [17, 212] on p "Ads" at bounding box center [14, 211] width 9 height 7
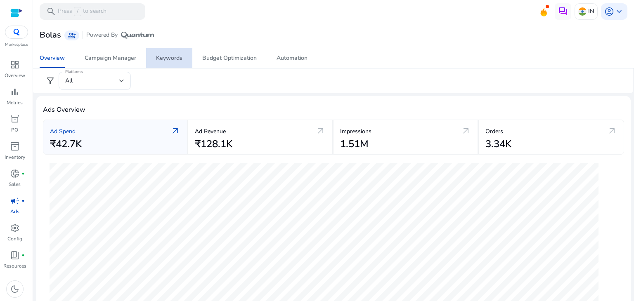
click at [164, 57] on div "Keywords" at bounding box center [169, 58] width 26 height 6
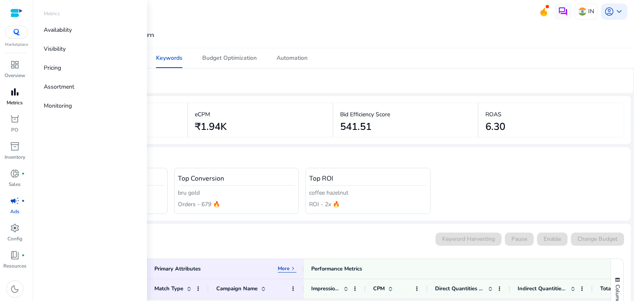
click at [12, 94] on span "bar_chart" at bounding box center [15, 92] width 10 height 10
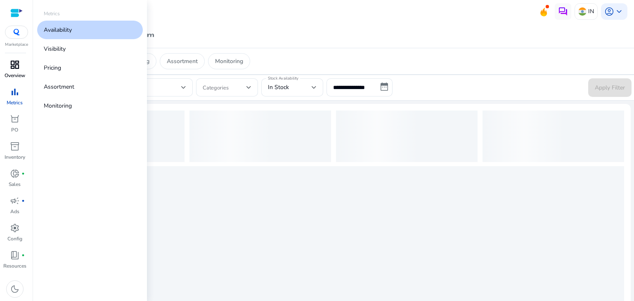
click at [18, 67] on span "dashboard" at bounding box center [15, 65] width 10 height 10
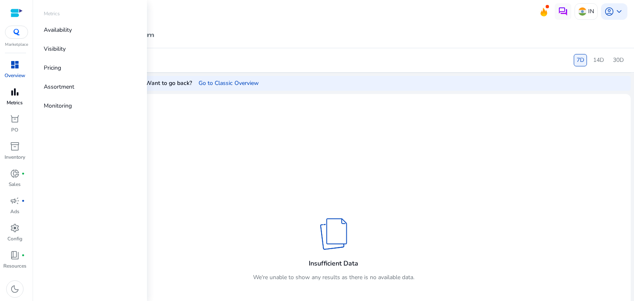
click at [15, 92] on span "bar_chart" at bounding box center [15, 92] width 10 height 10
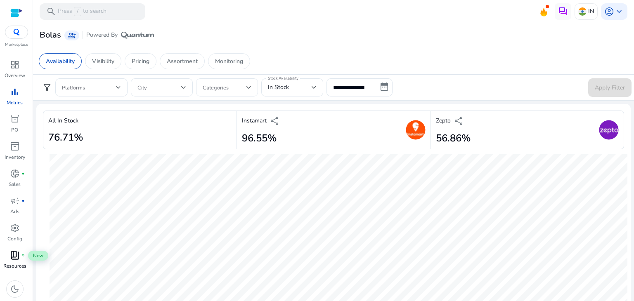
click at [17, 260] on span "book_4" at bounding box center [15, 255] width 10 height 10
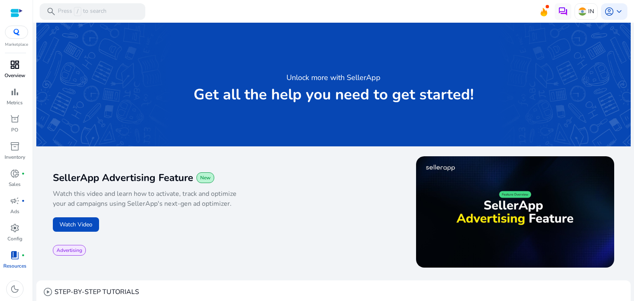
click at [11, 71] on link "dashboard Overview" at bounding box center [14, 71] width 29 height 27
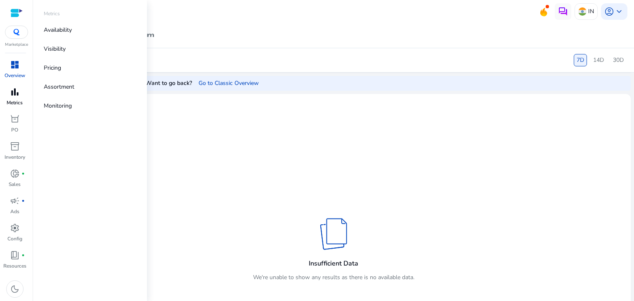
click at [12, 90] on span "bar_chart" at bounding box center [15, 92] width 10 height 10
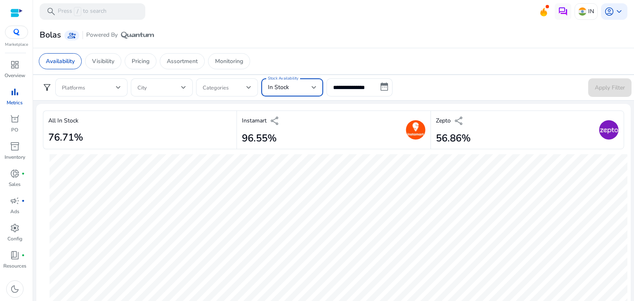
click at [296, 83] on div "In Stock" at bounding box center [290, 87] width 44 height 9
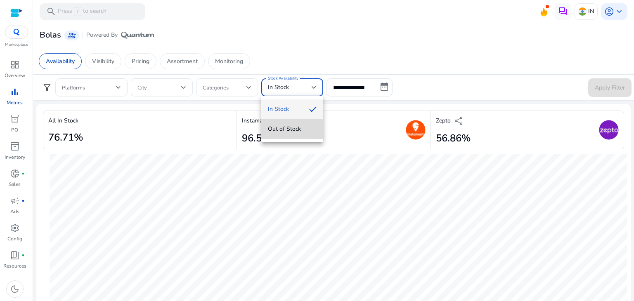
click at [293, 131] on span "Out of Stock" at bounding box center [292, 129] width 49 height 9
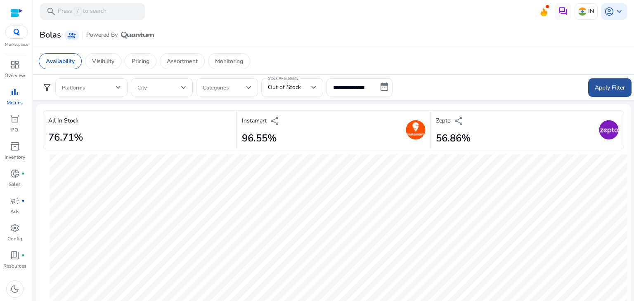
click at [598, 83] on span "Apply Filter" at bounding box center [610, 87] width 30 height 9
click at [312, 87] on div at bounding box center [314, 87] width 5 height 3
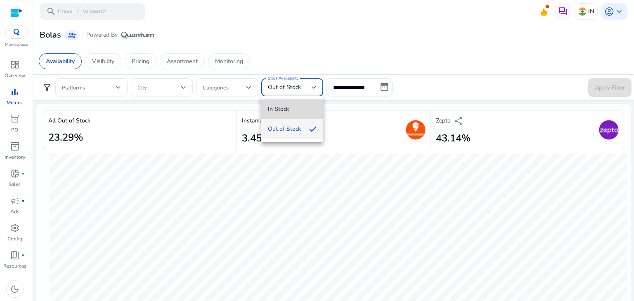
click at [298, 106] on span "In Stock" at bounding box center [292, 109] width 49 height 9
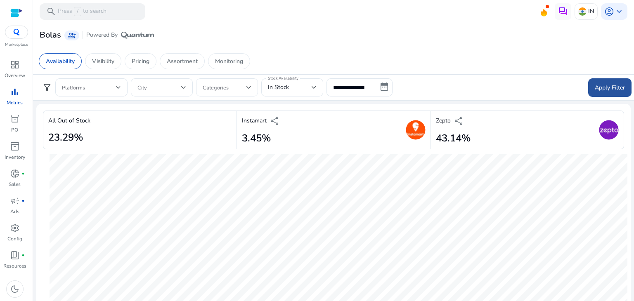
click at [617, 83] on span "Apply Filter" at bounding box center [610, 87] width 30 height 9
